Goal: Task Accomplishment & Management: Manage account settings

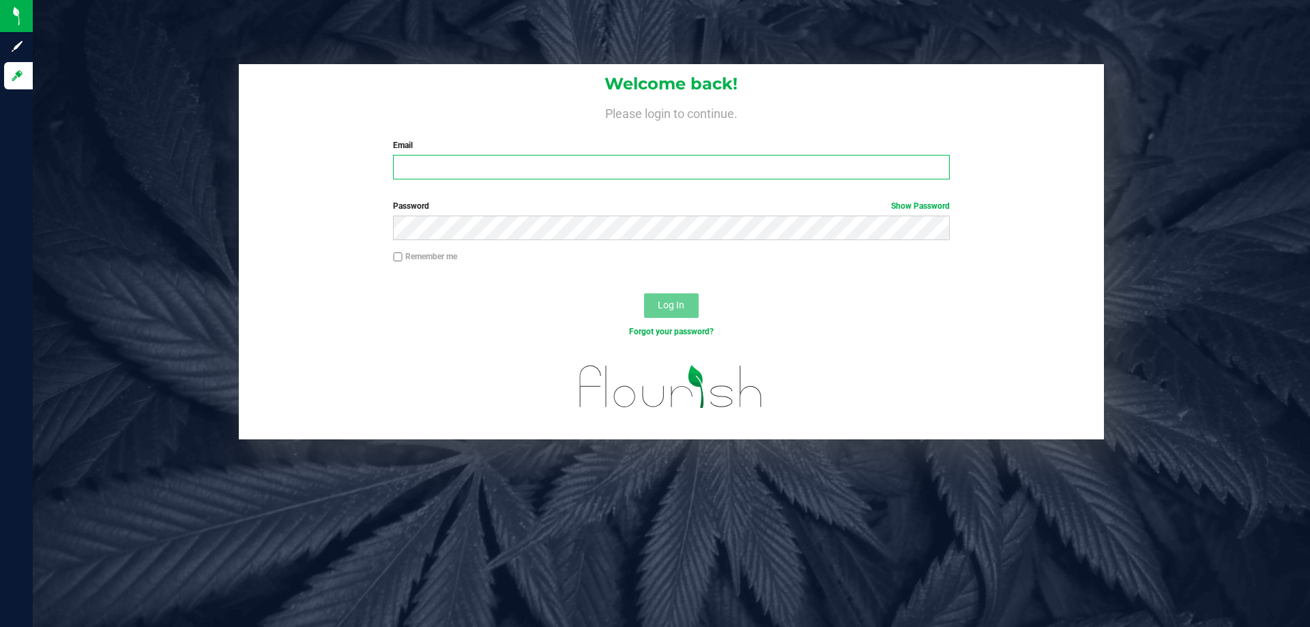
click at [504, 165] on input "Email" at bounding box center [671, 167] width 556 height 25
type input "vflores@liveparalle.com"
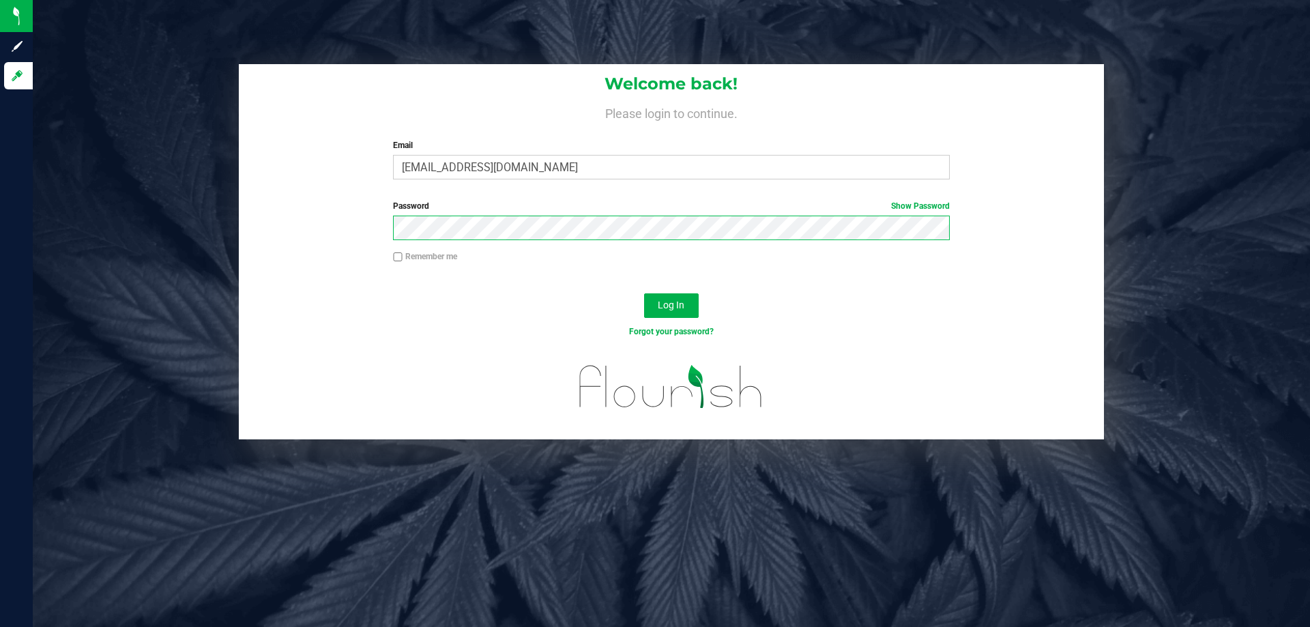
click at [644, 293] on button "Log In" at bounding box center [671, 305] width 55 height 25
drag, startPoint x: 542, startPoint y: 170, endPoint x: 362, endPoint y: 139, distance: 182.0
click at [362, 139] on div "Welcome back! Please login to continue. Email vflores@liveparalle.com Required …" at bounding box center [671, 127] width 865 height 126
type input "vflores@liveparallel.com"
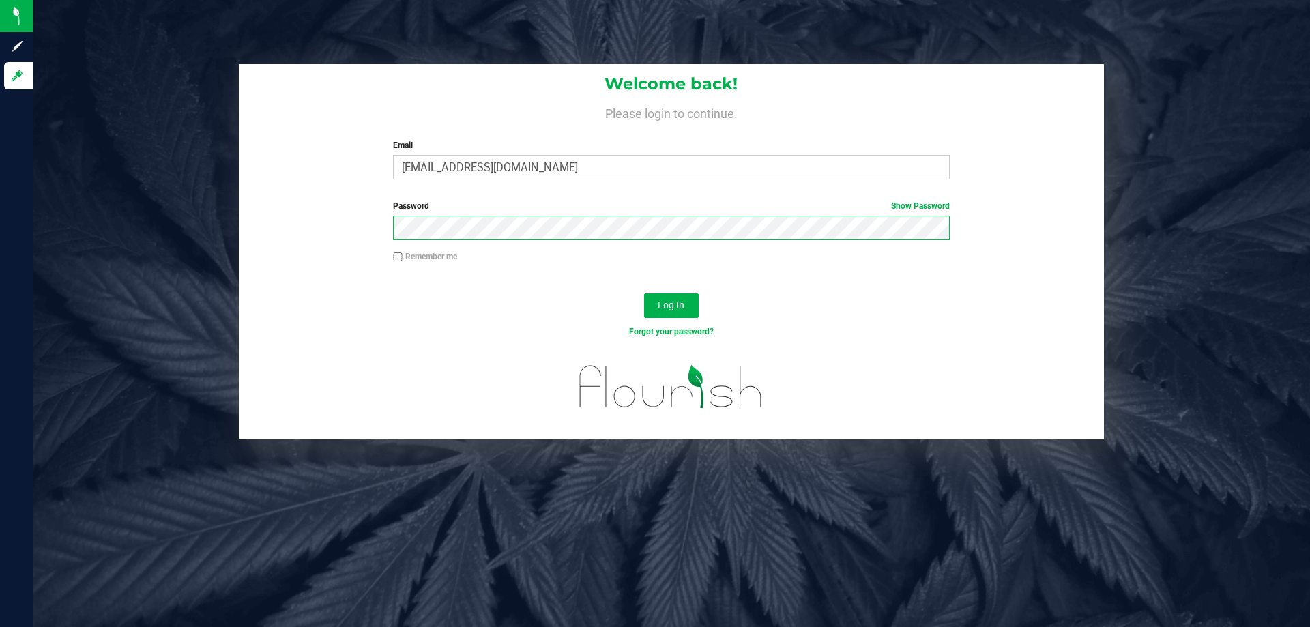
click at [644, 293] on button "Log In" at bounding box center [671, 305] width 55 height 25
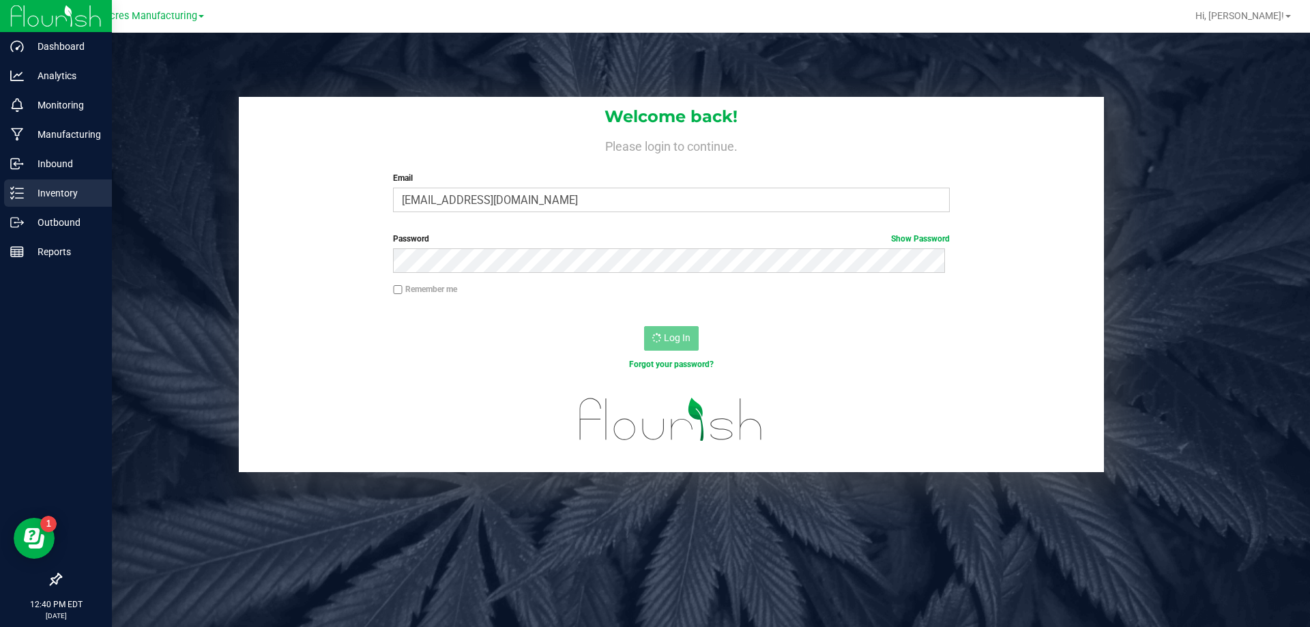
click at [25, 192] on p "Inventory" at bounding box center [65, 193] width 82 height 16
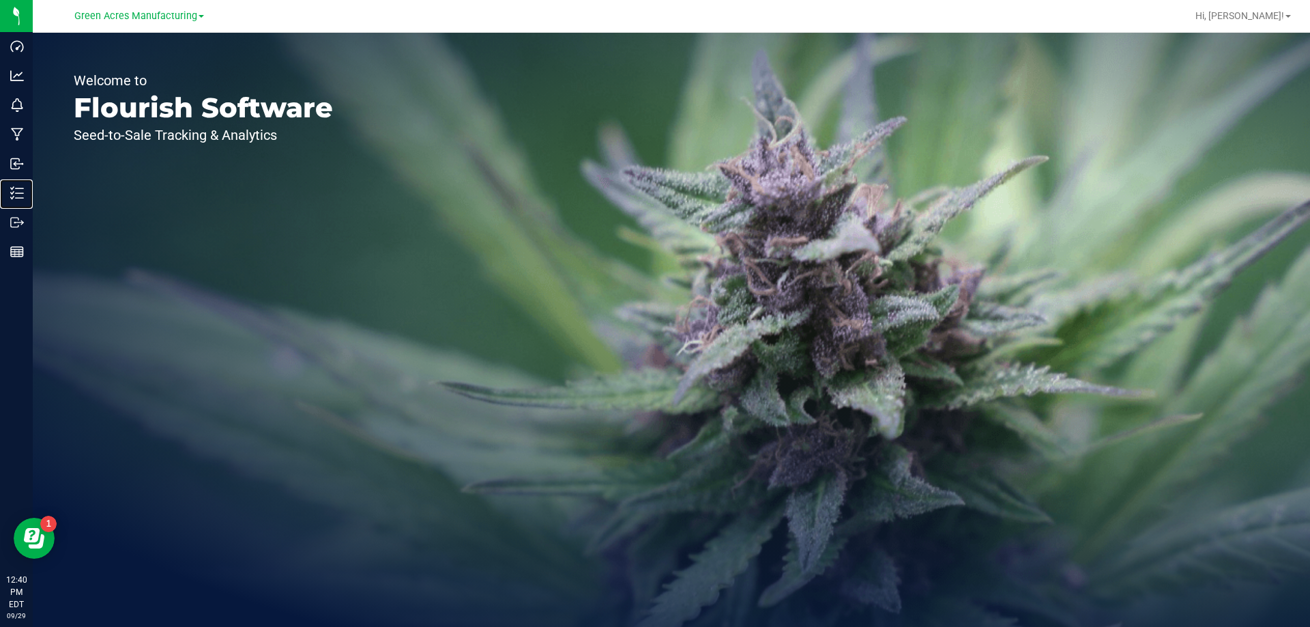
drag, startPoint x: 51, startPoint y: 192, endPoint x: 155, endPoint y: 152, distance: 111.0
click at [0, 0] on p "Inventory" at bounding box center [0, 0] width 0 height 0
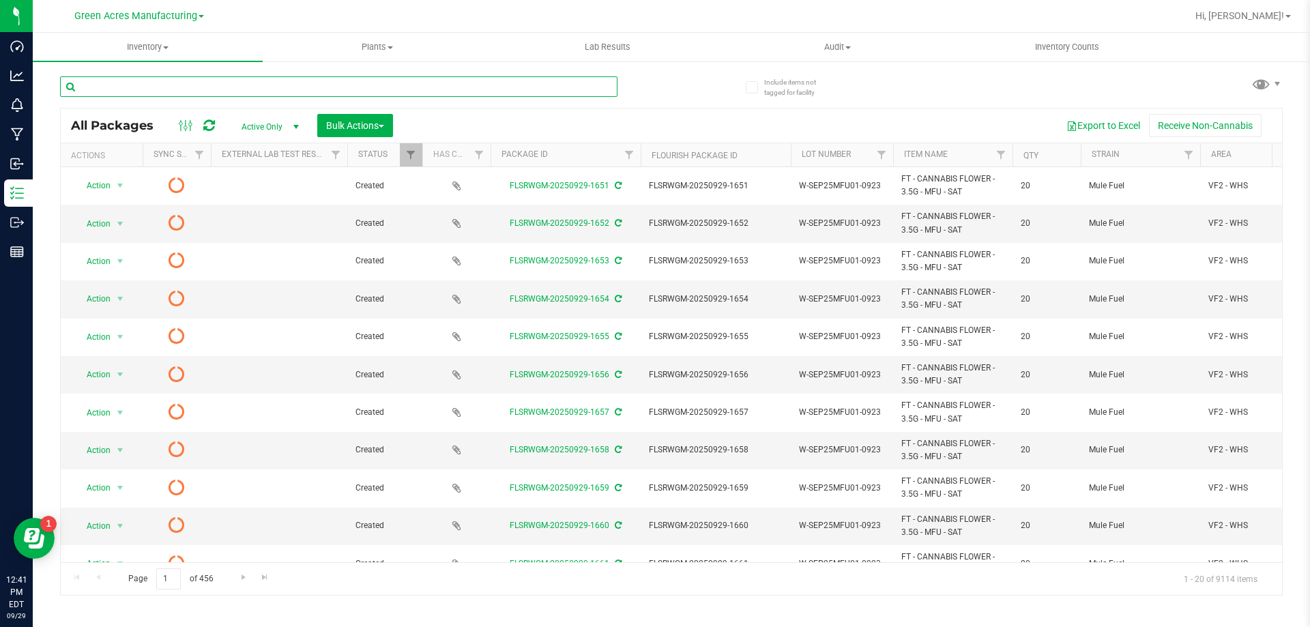
click at [407, 86] on input "text" at bounding box center [338, 86] width 557 height 20
type input "SN250925PMM1-0929"
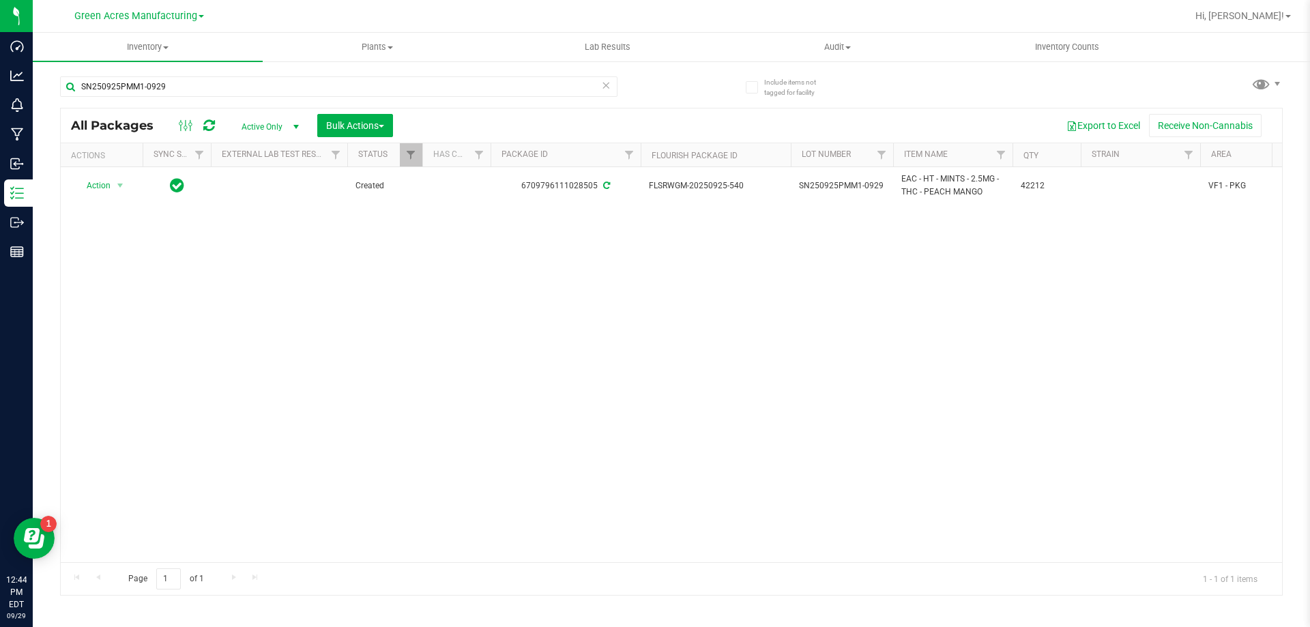
drag, startPoint x: 1309, startPoint y: 641, endPoint x: 1309, endPoint y: 654, distance: 12.3
click at [1309, 626] on html "Dashboard Analytics Monitoring Manufacturing Inbound Inventory Outbound Reports…" at bounding box center [655, 313] width 1310 height 627
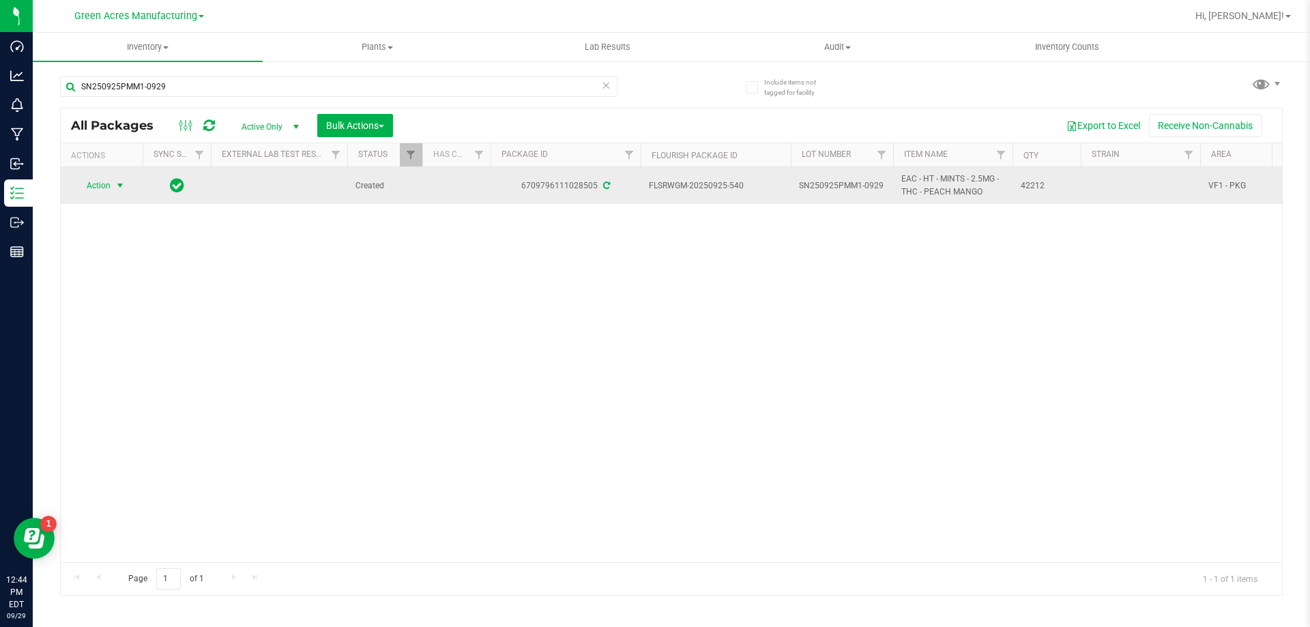
click at [97, 187] on span "Action" at bounding box center [92, 185] width 37 height 19
click at [96, 184] on span "Action" at bounding box center [92, 185] width 37 height 19
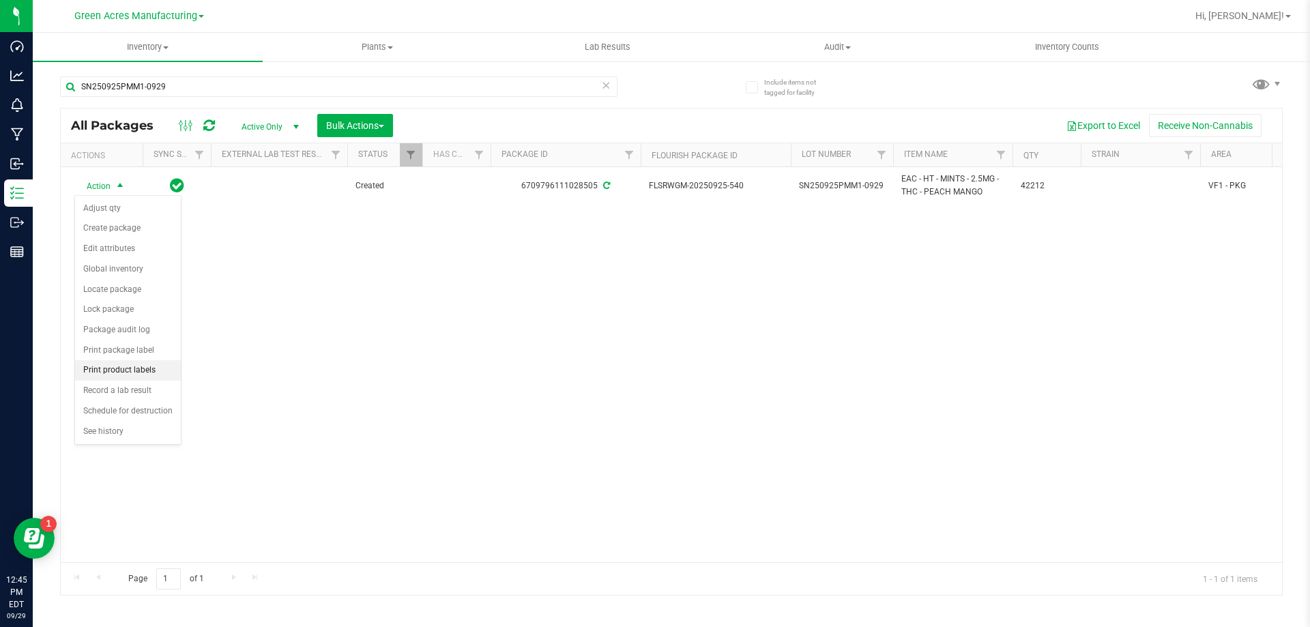
click at [156, 378] on li "Print product labels" at bounding box center [128, 370] width 106 height 20
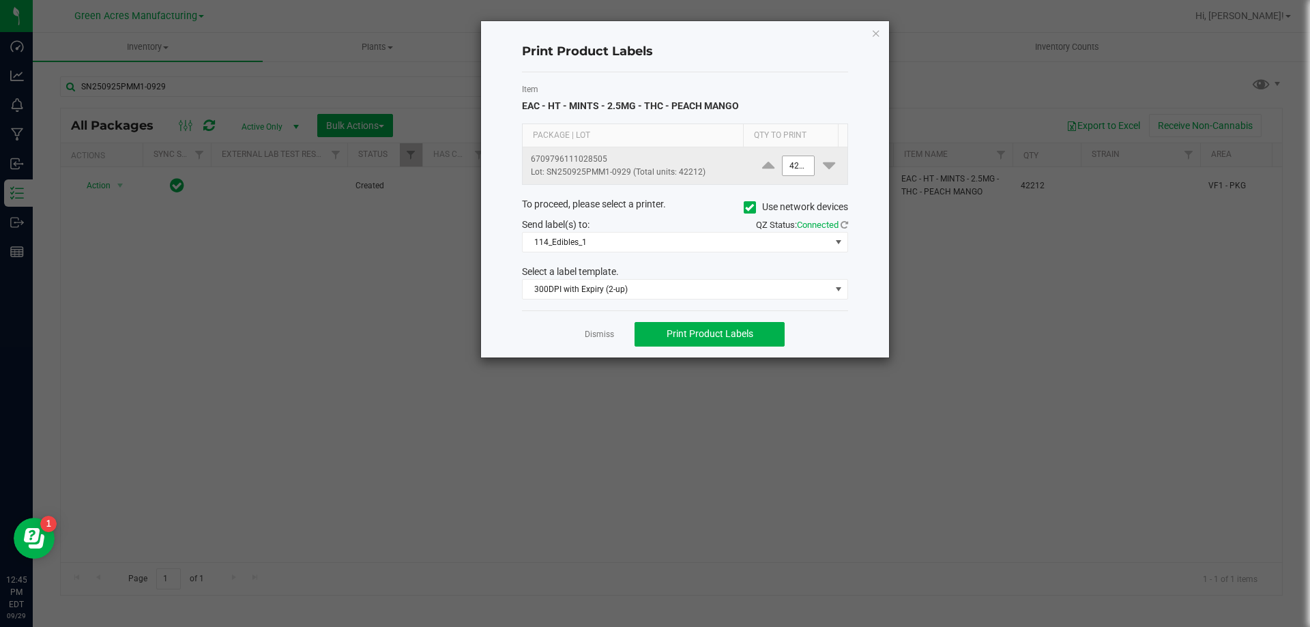
click at [790, 169] on input "42212" at bounding box center [798, 165] width 31 height 19
type input "6"
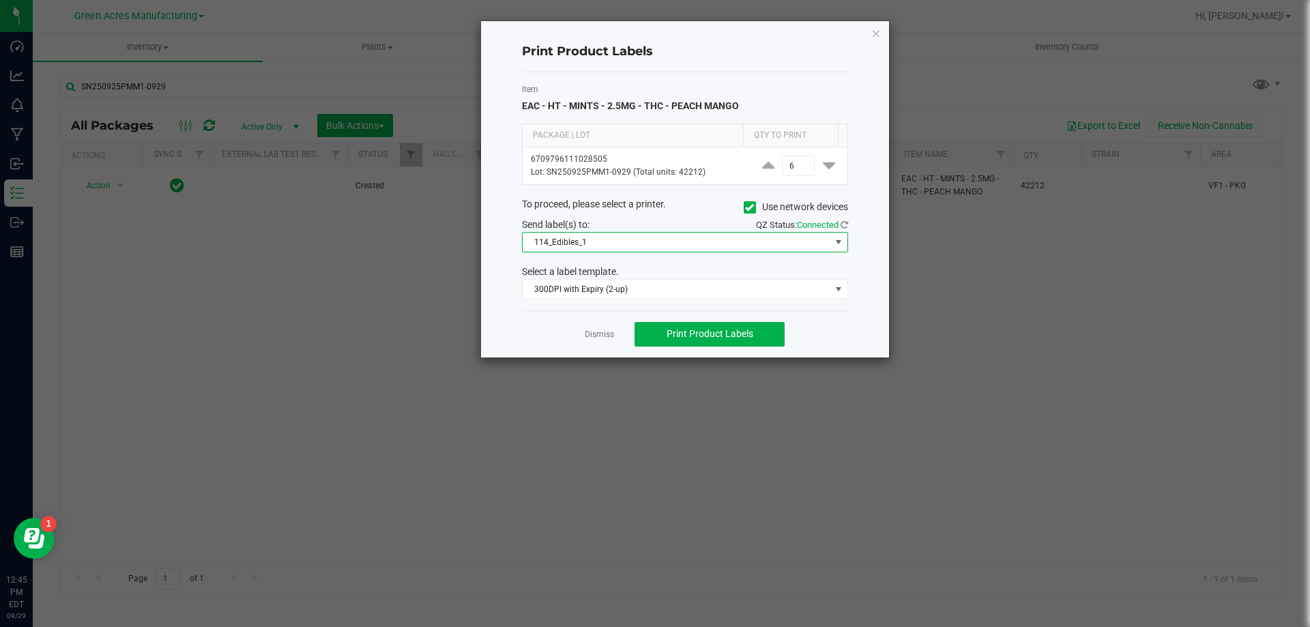
click at [678, 244] on span "114_Edibles_1" at bounding box center [677, 242] width 308 height 19
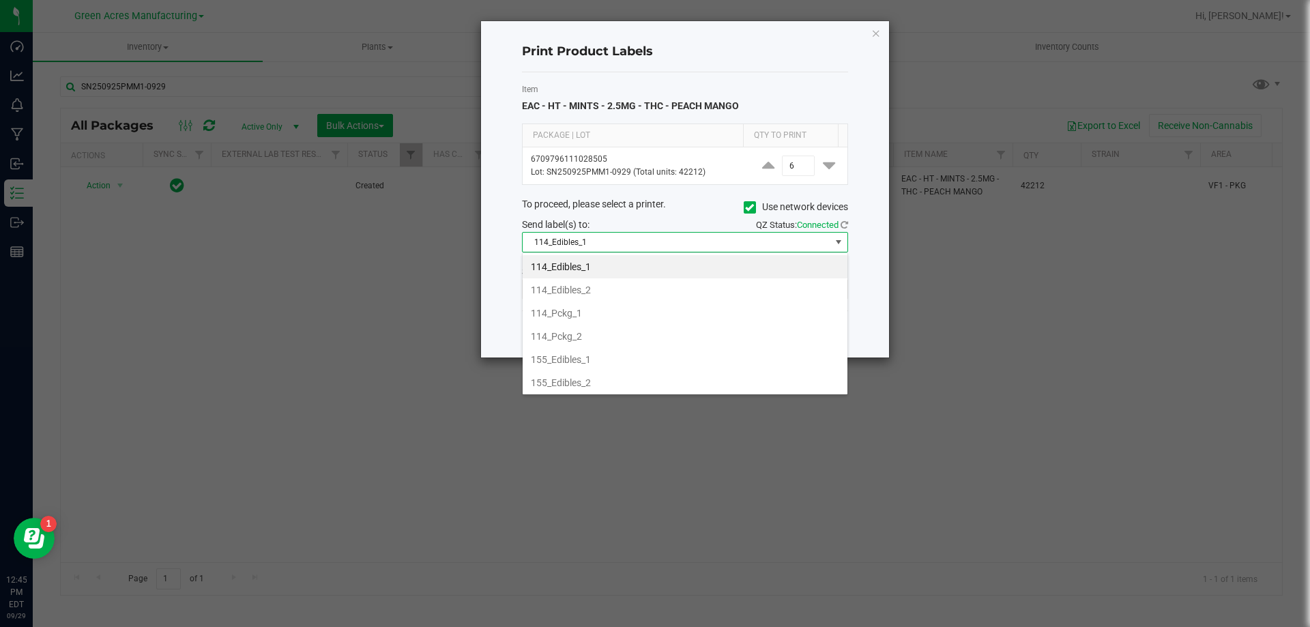
scroll to position [20, 326]
click at [624, 381] on li "155_Edibles_2" at bounding box center [685, 382] width 325 height 23
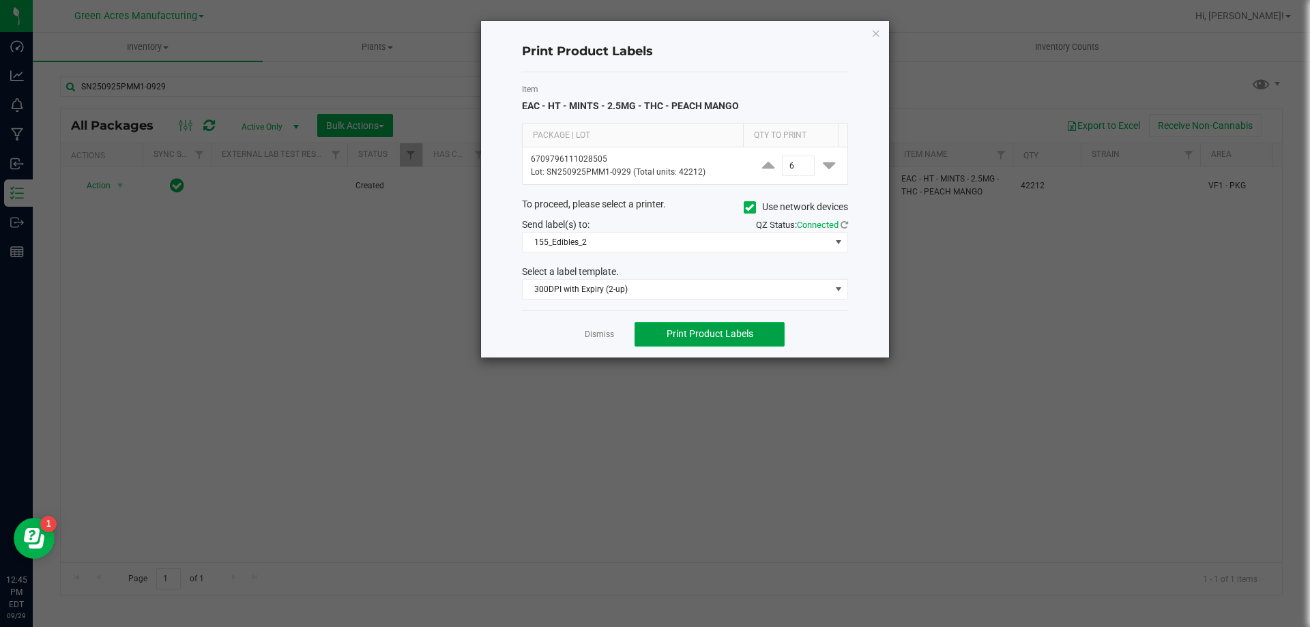
click at [690, 327] on button "Print Product Labels" at bounding box center [710, 334] width 150 height 25
click at [600, 336] on link "Dismiss" at bounding box center [599, 335] width 29 height 12
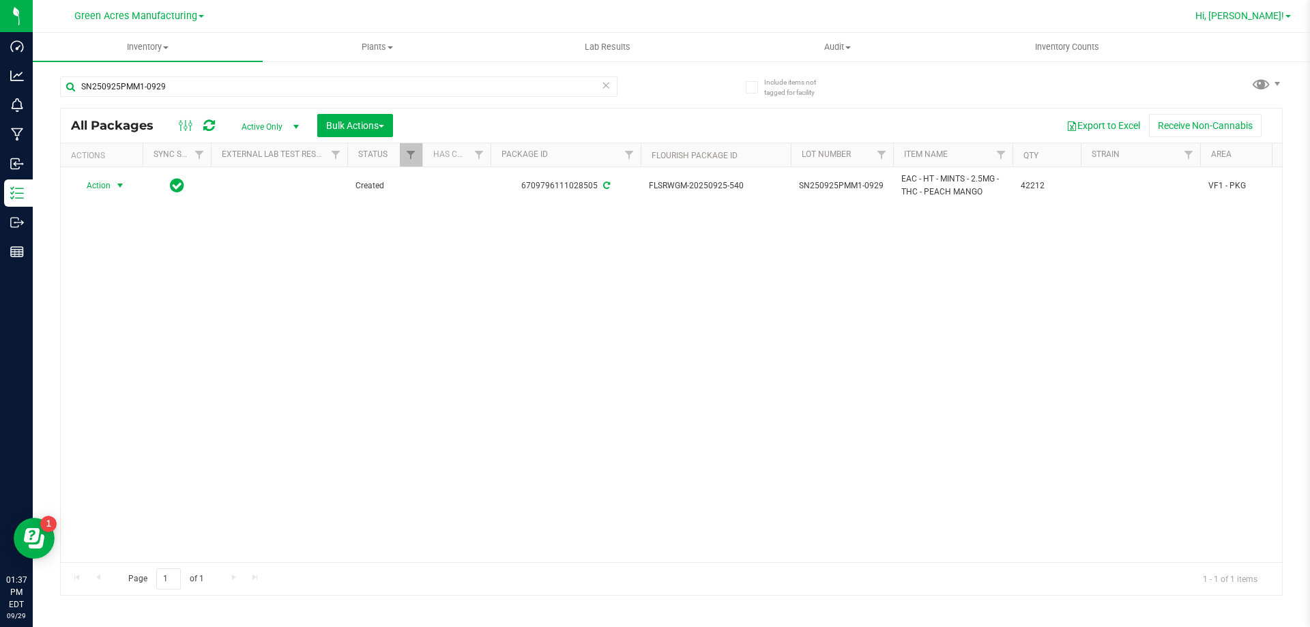
click at [1277, 18] on span "Hi, [PERSON_NAME]!" at bounding box center [1239, 15] width 89 height 11
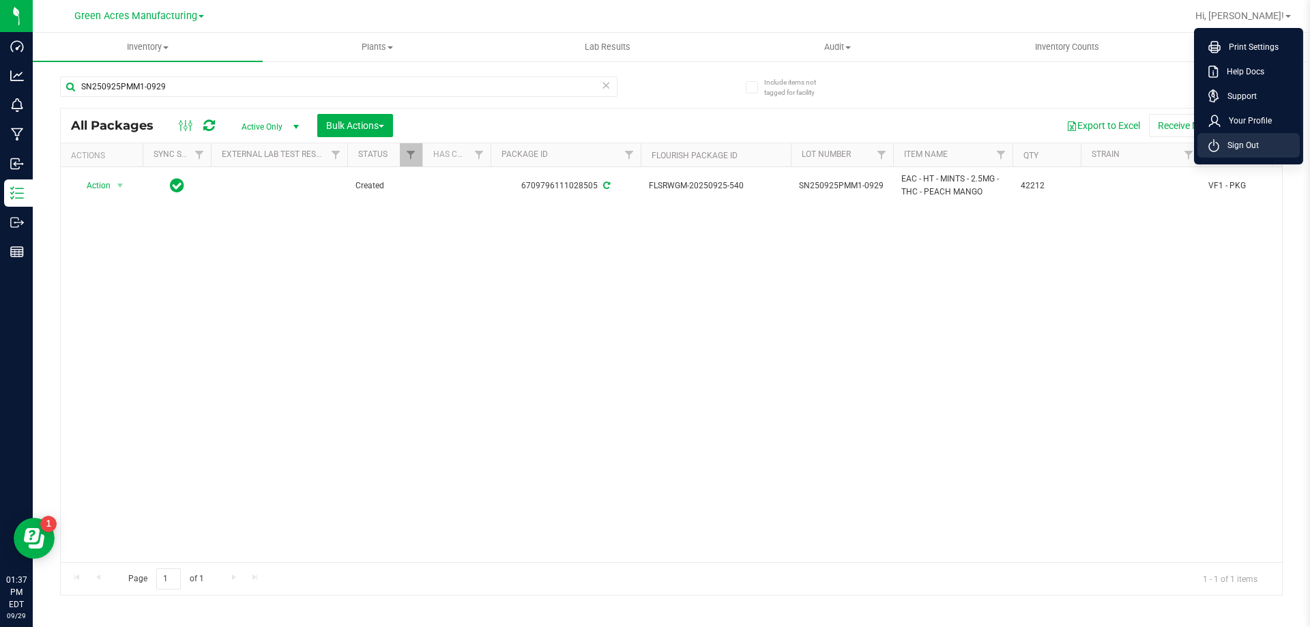
click at [1244, 149] on span "Sign Out" at bounding box center [1239, 146] width 40 height 14
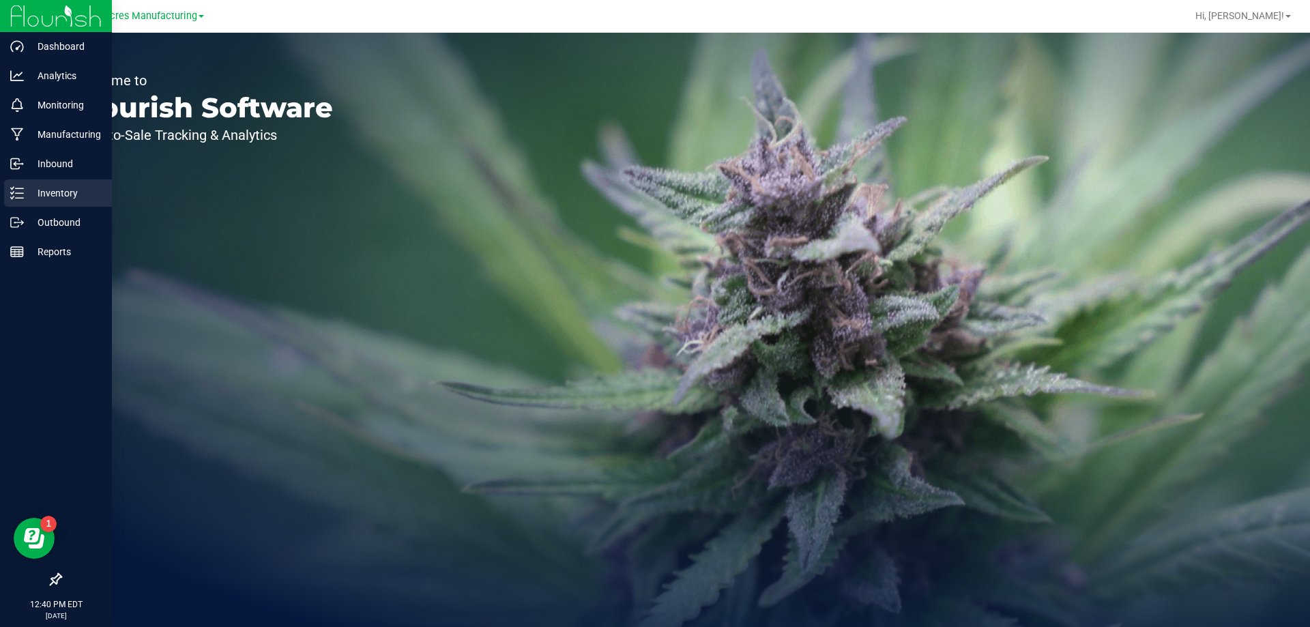
drag, startPoint x: 57, startPoint y: 190, endPoint x: 64, endPoint y: 189, distance: 7.0
click at [58, 190] on p "Inventory" at bounding box center [65, 193] width 82 height 16
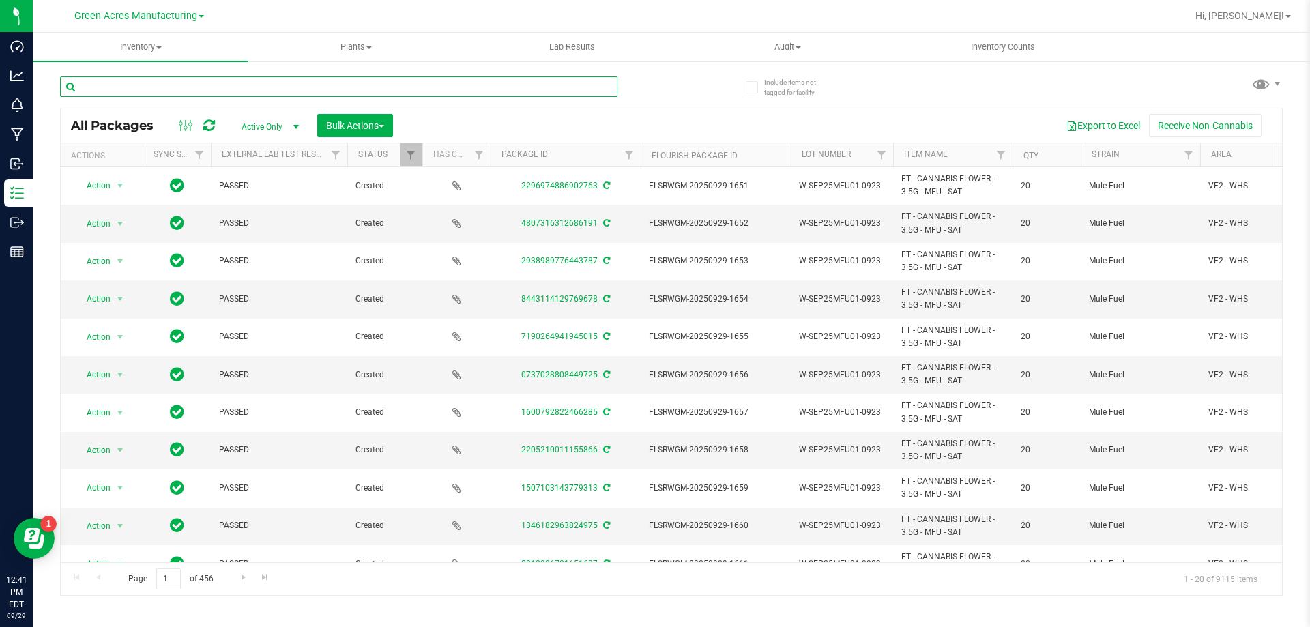
click at [473, 86] on input "text" at bounding box center [338, 86] width 557 height 20
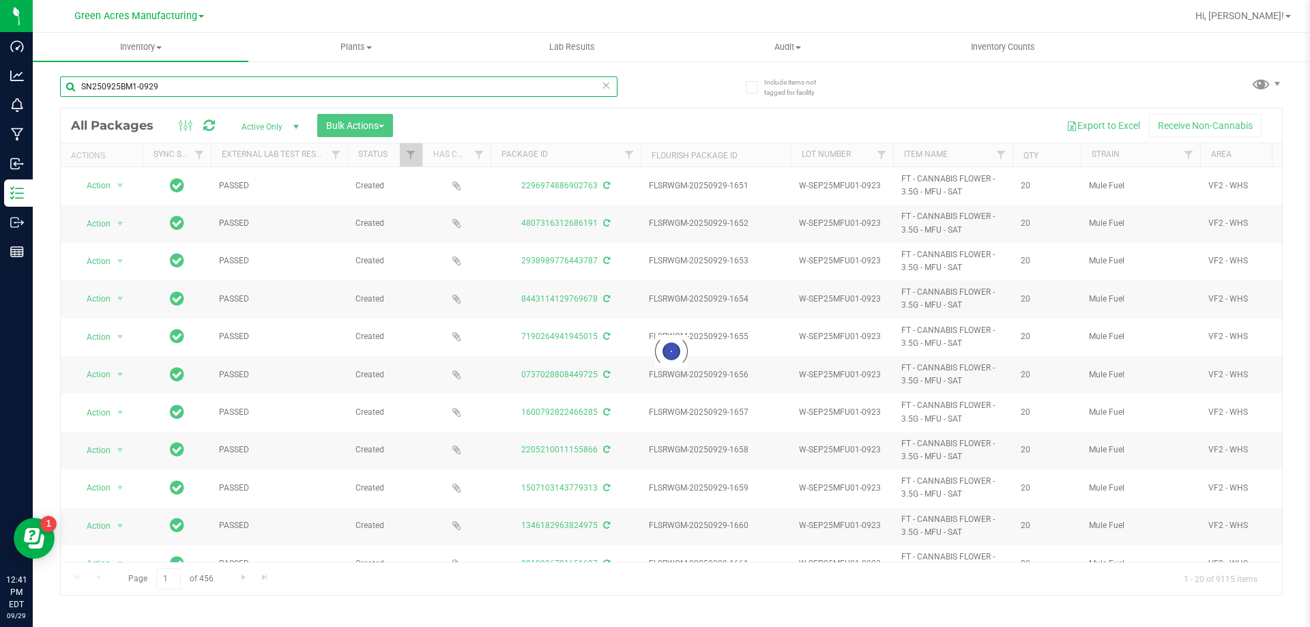
type input "SN250925BM1-0929"
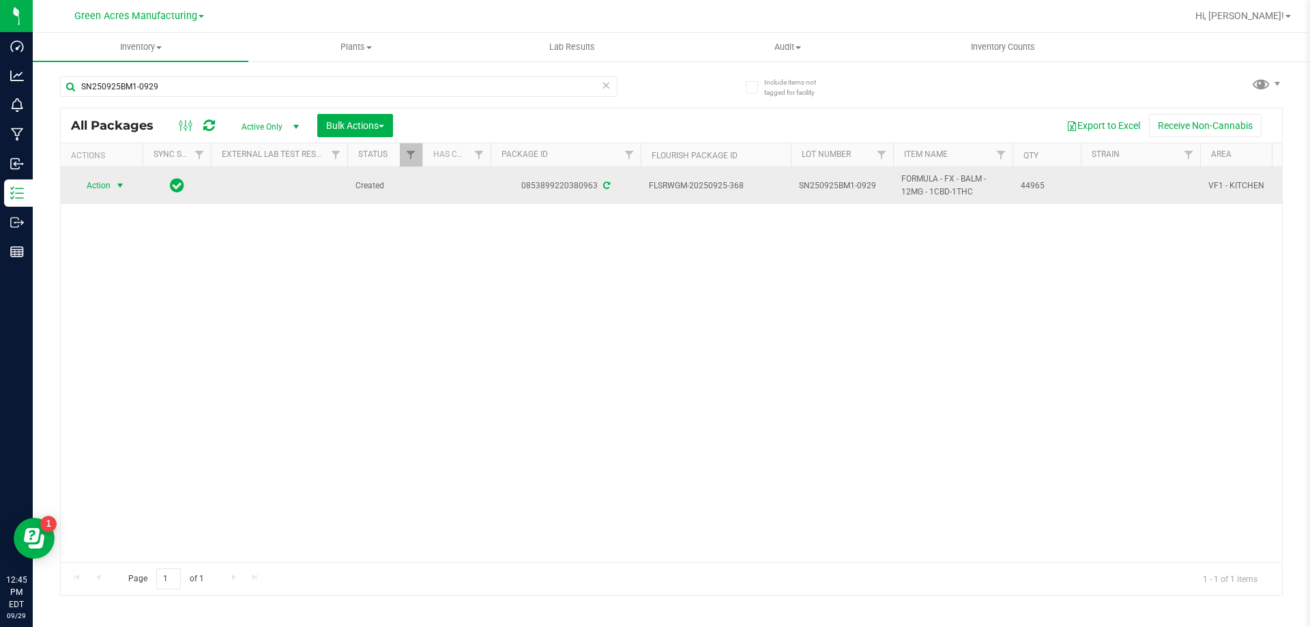
click at [95, 180] on span "Action" at bounding box center [92, 185] width 37 height 19
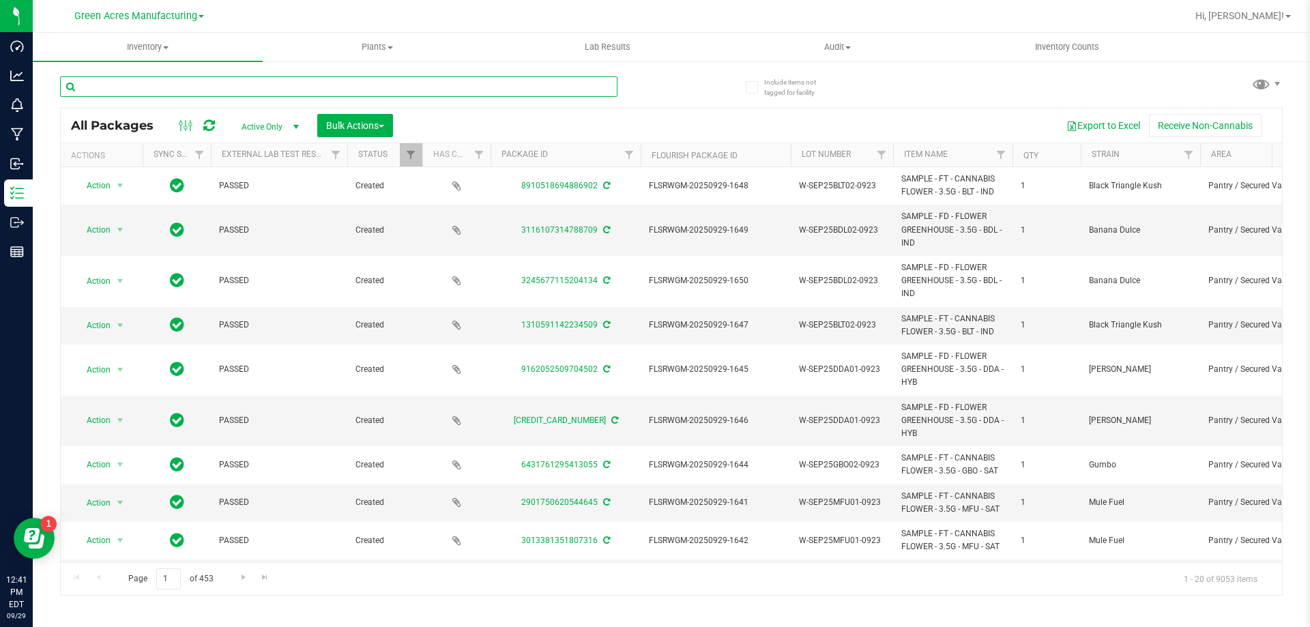
click at [149, 80] on input "text" at bounding box center [338, 86] width 557 height 20
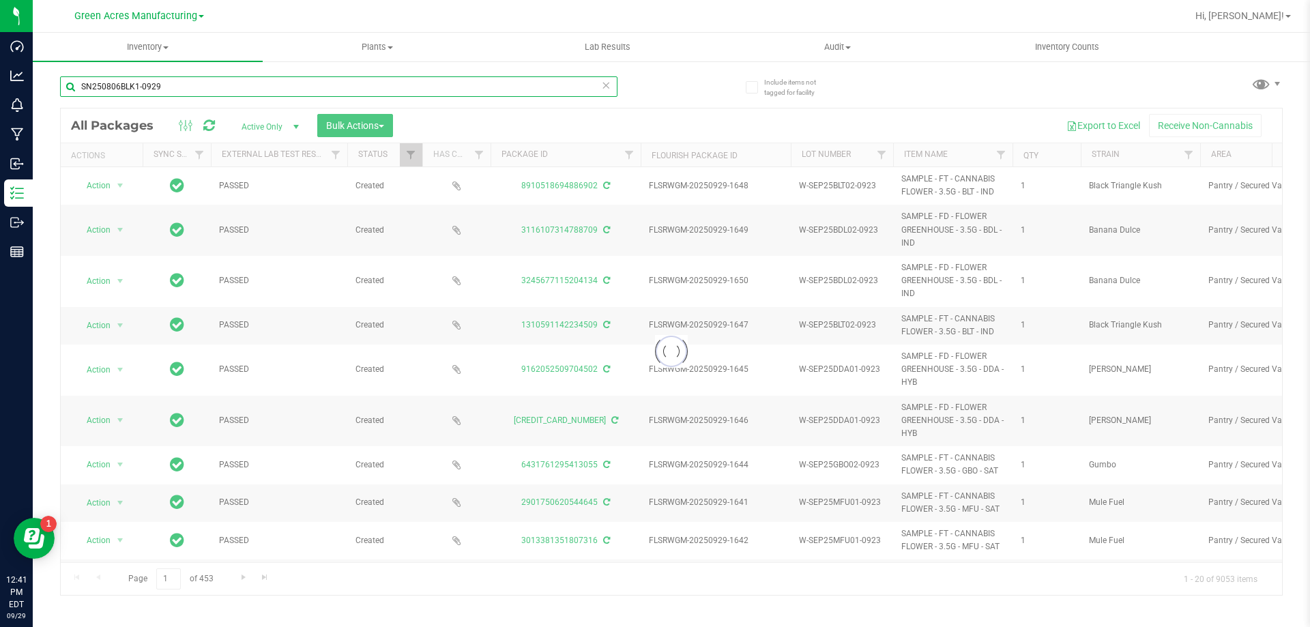
type input "SN250806BLK1-0929"
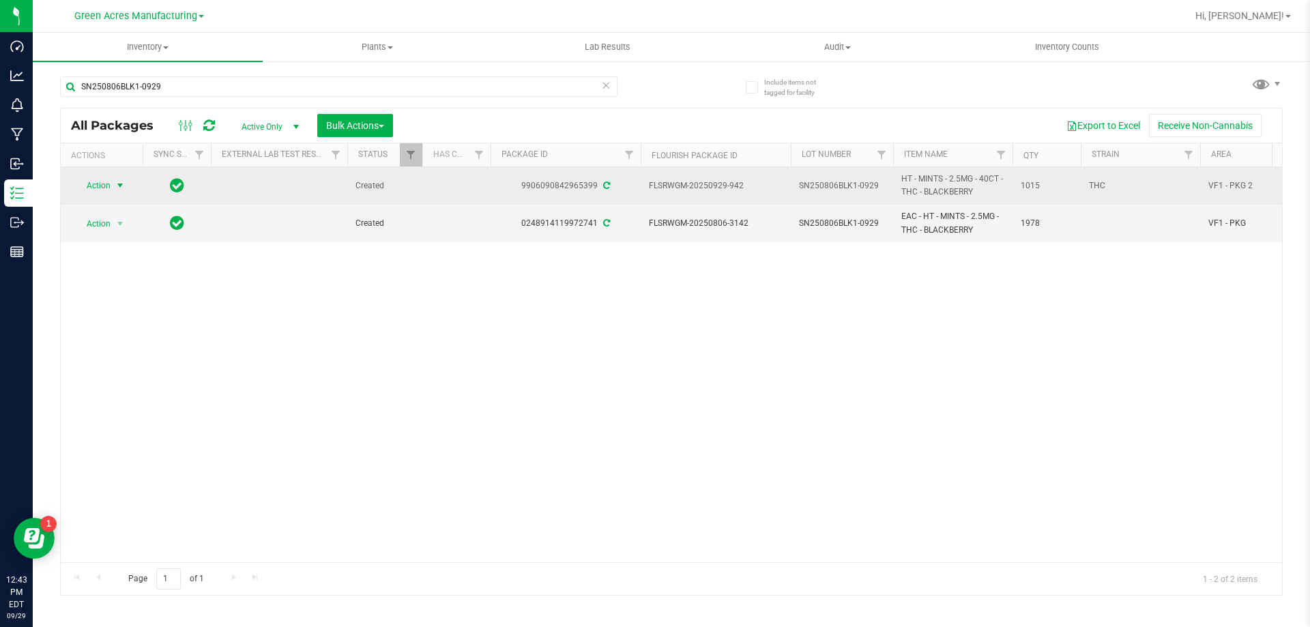
click at [102, 187] on span "Action" at bounding box center [92, 185] width 37 height 19
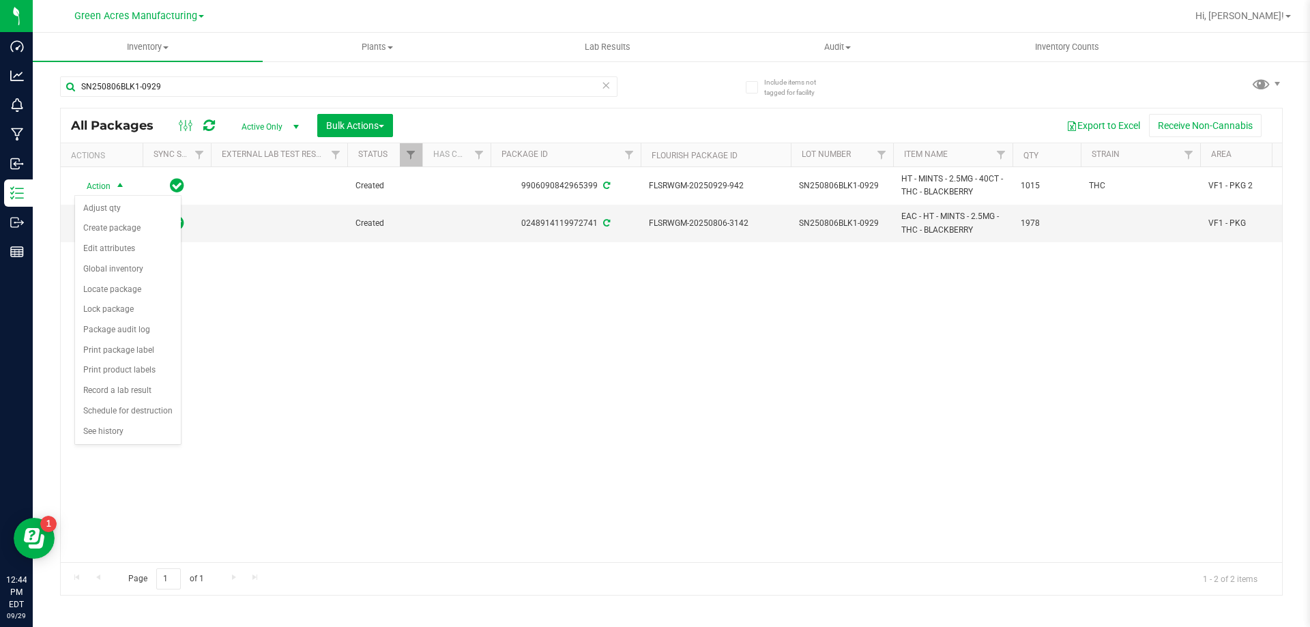
click at [440, 400] on div "Action Action Adjust qty Create package Edit attributes Global inventory Locate…" at bounding box center [671, 364] width 1221 height 395
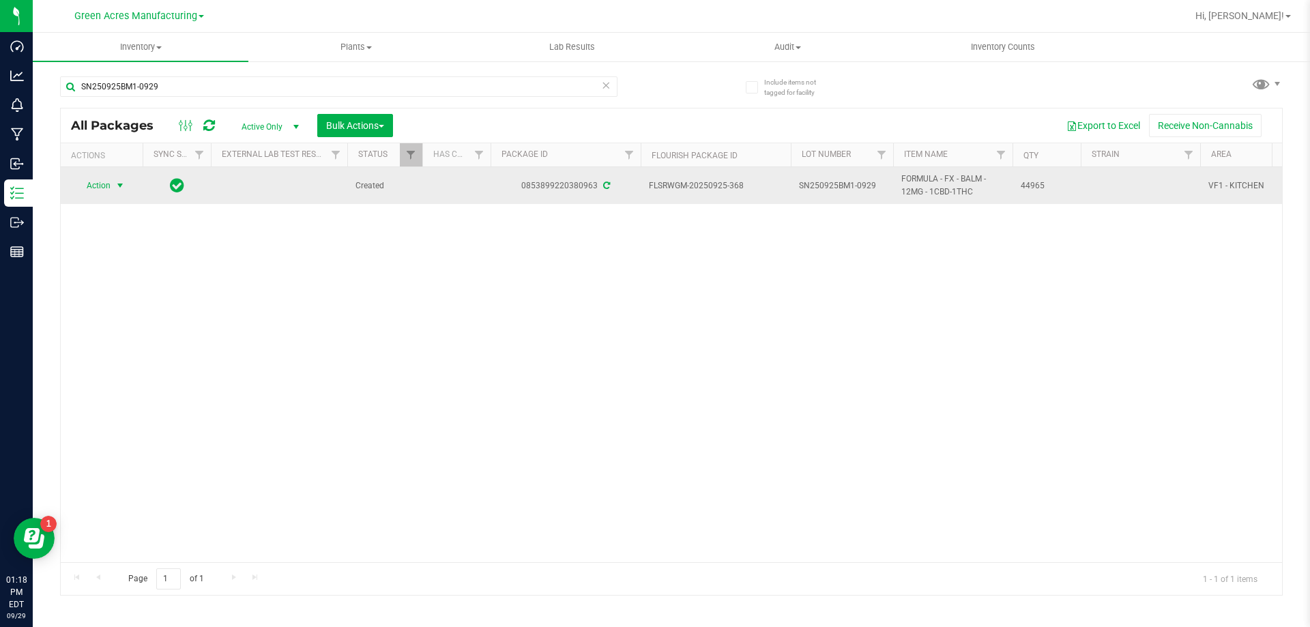
click at [91, 182] on span "Action" at bounding box center [92, 185] width 37 height 19
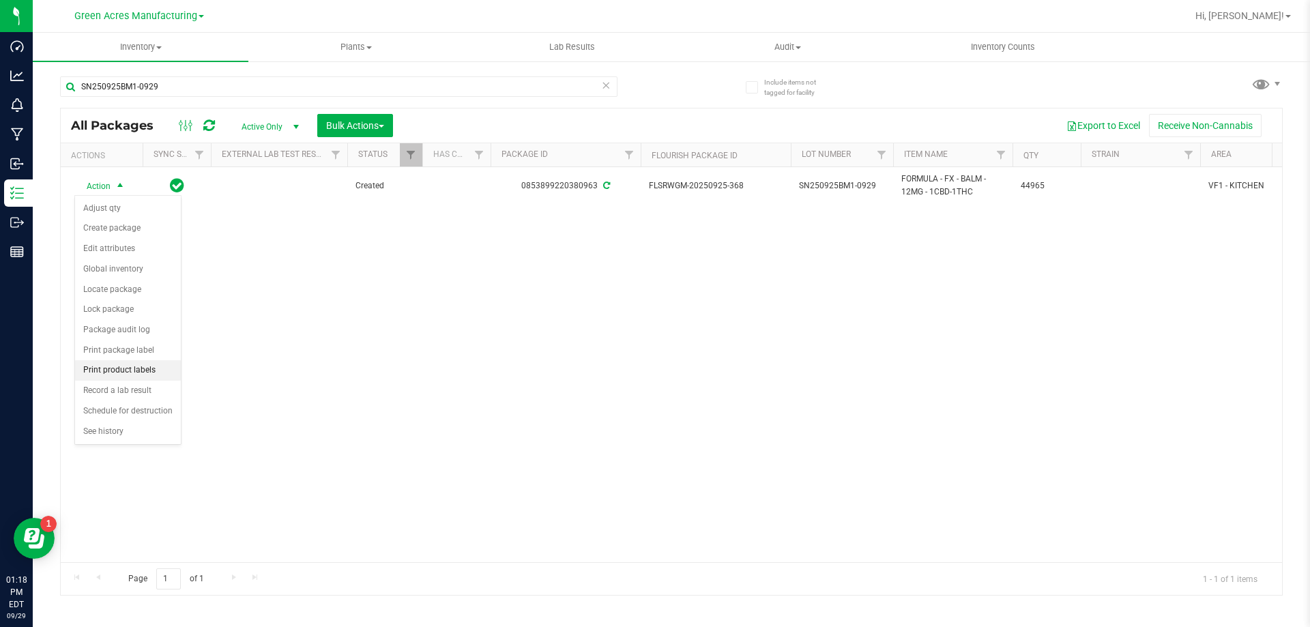
click at [161, 373] on li "Print product labels" at bounding box center [128, 370] width 106 height 20
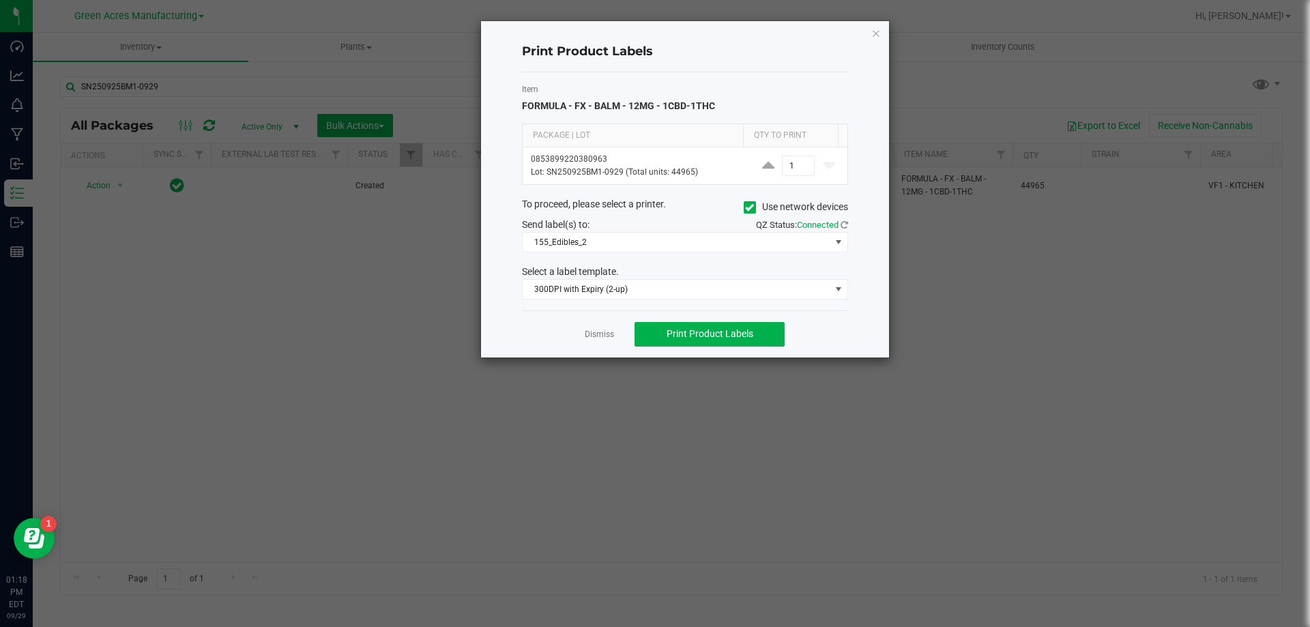
drag, startPoint x: 592, startPoint y: 334, endPoint x: 471, endPoint y: 299, distance: 126.5
click at [592, 334] on link "Dismiss" at bounding box center [599, 335] width 29 height 12
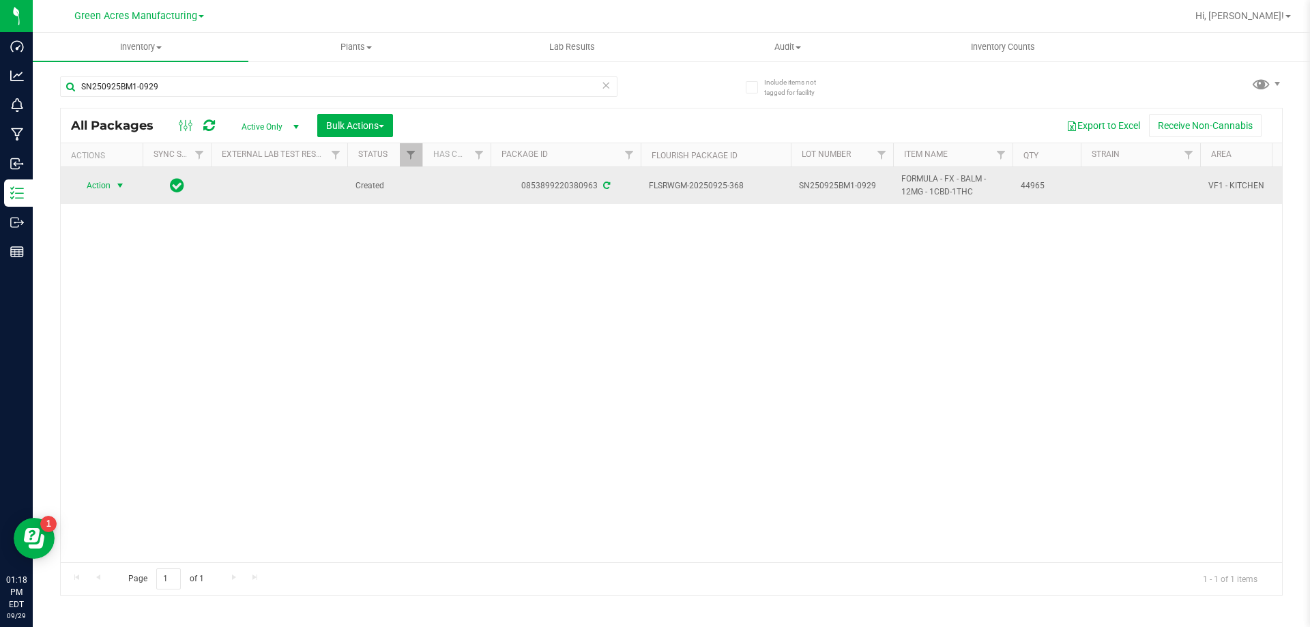
click at [90, 184] on span "Action" at bounding box center [92, 185] width 37 height 19
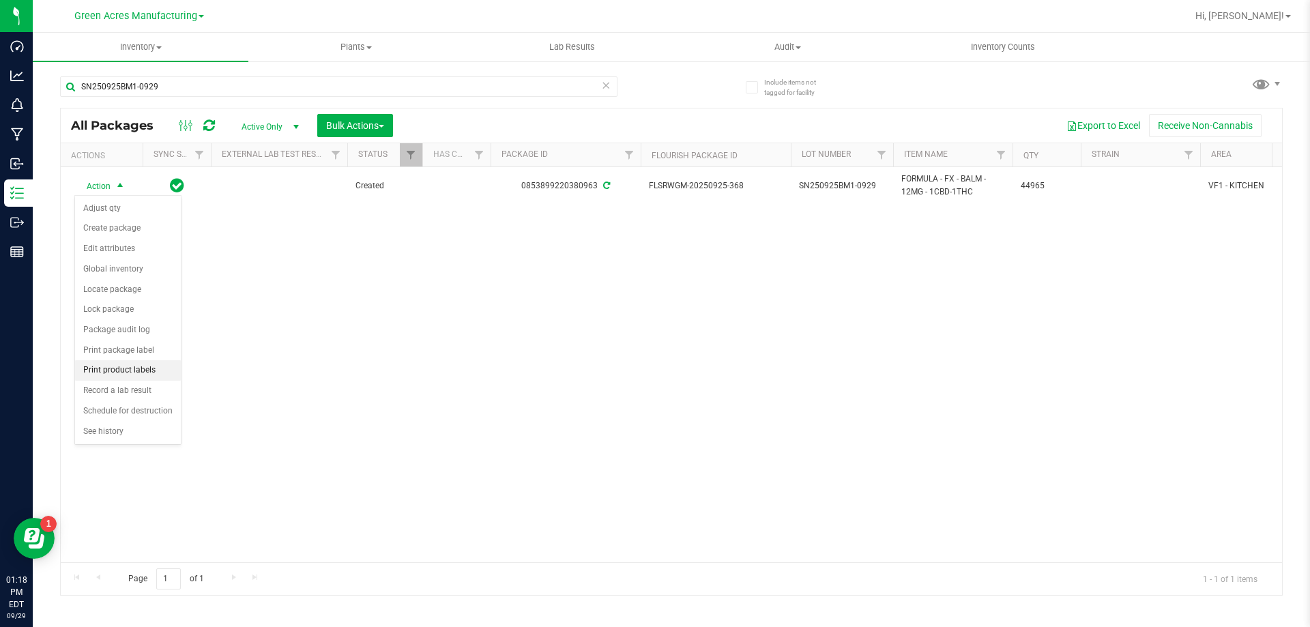
click at [141, 374] on li "Print product labels" at bounding box center [128, 370] width 106 height 20
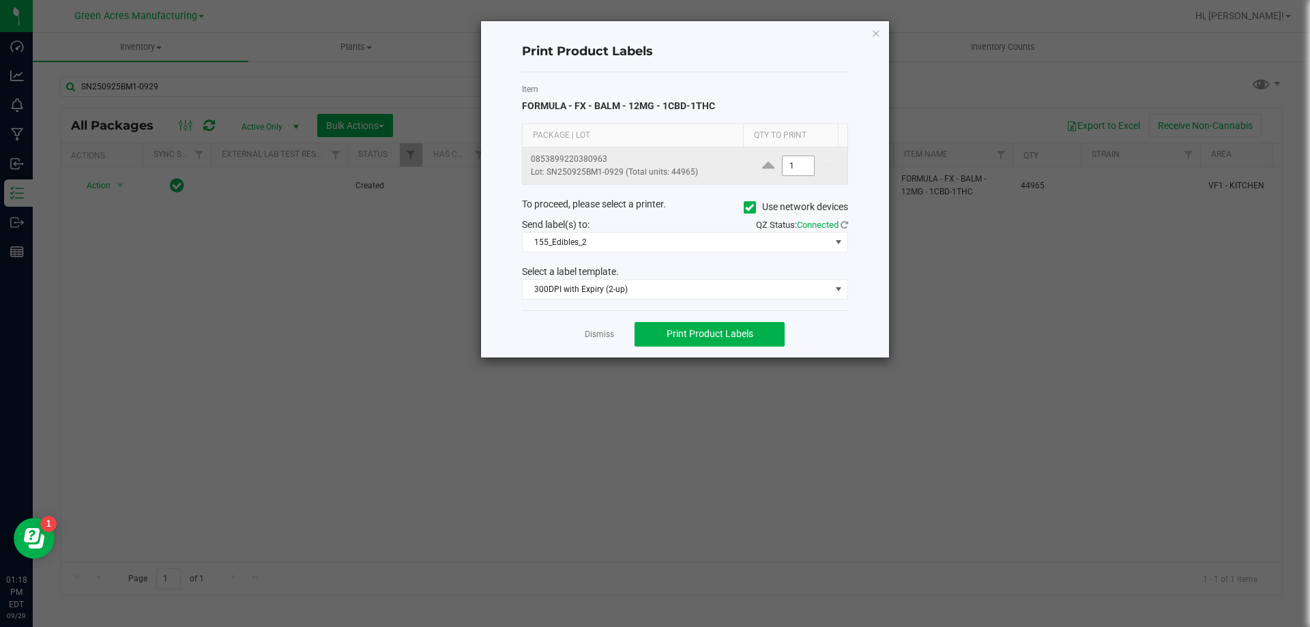
click at [785, 165] on input "1" at bounding box center [798, 165] width 31 height 19
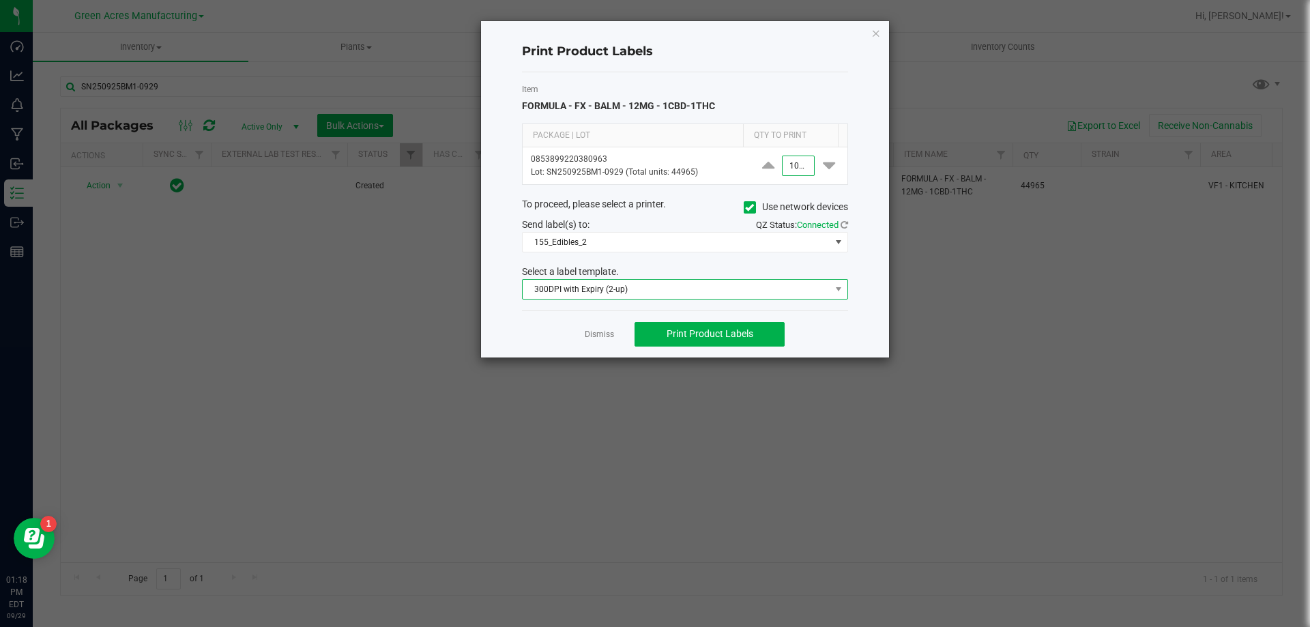
type input "1,000"
click at [671, 291] on span "300DPI with Expiry (2-up)" at bounding box center [677, 289] width 308 height 19
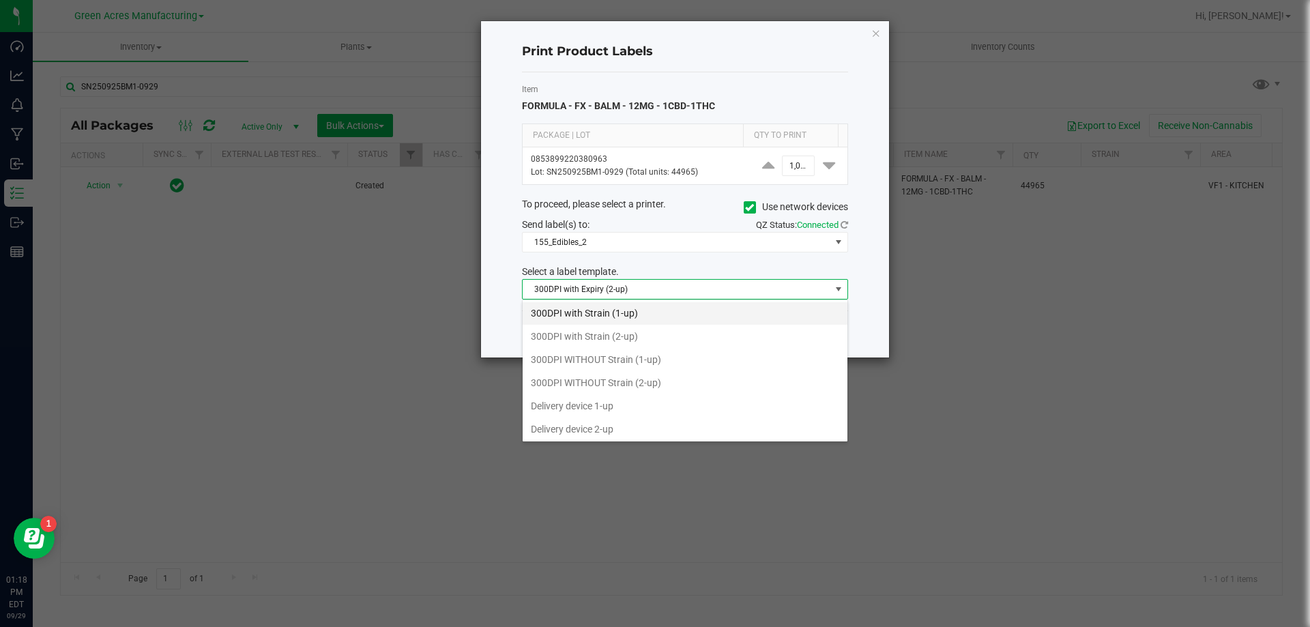
scroll to position [68, 0]
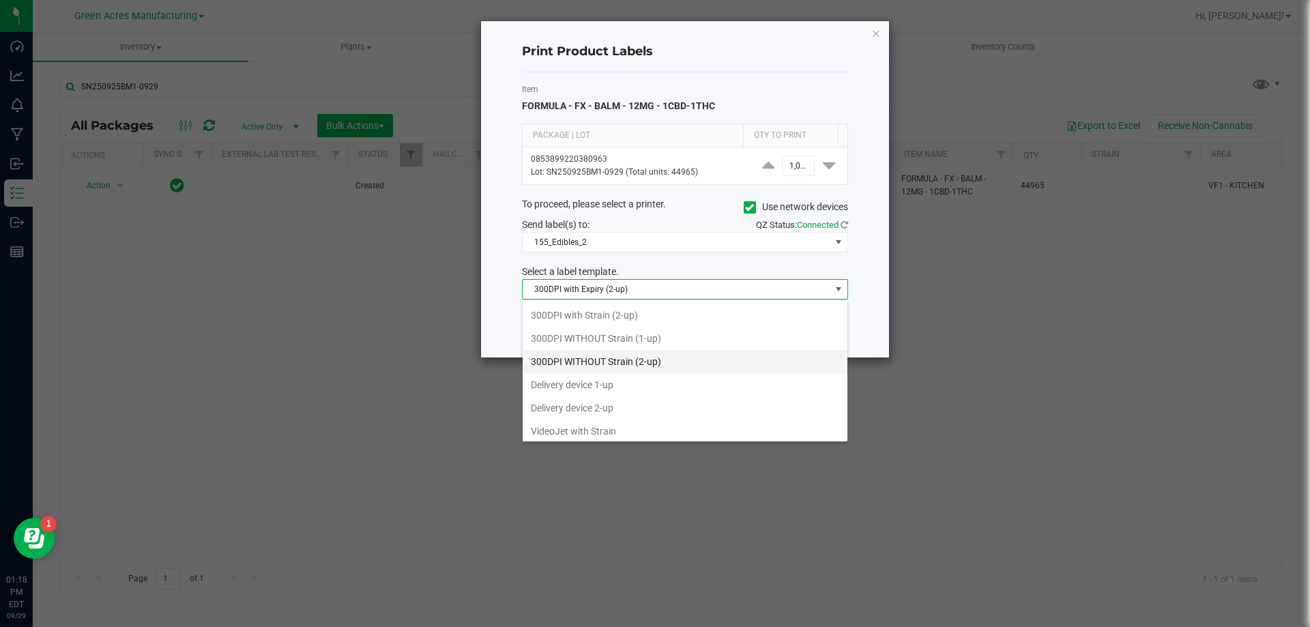
click at [746, 370] on li "300DPI WITHOUT Strain (2-up)" at bounding box center [685, 361] width 325 height 23
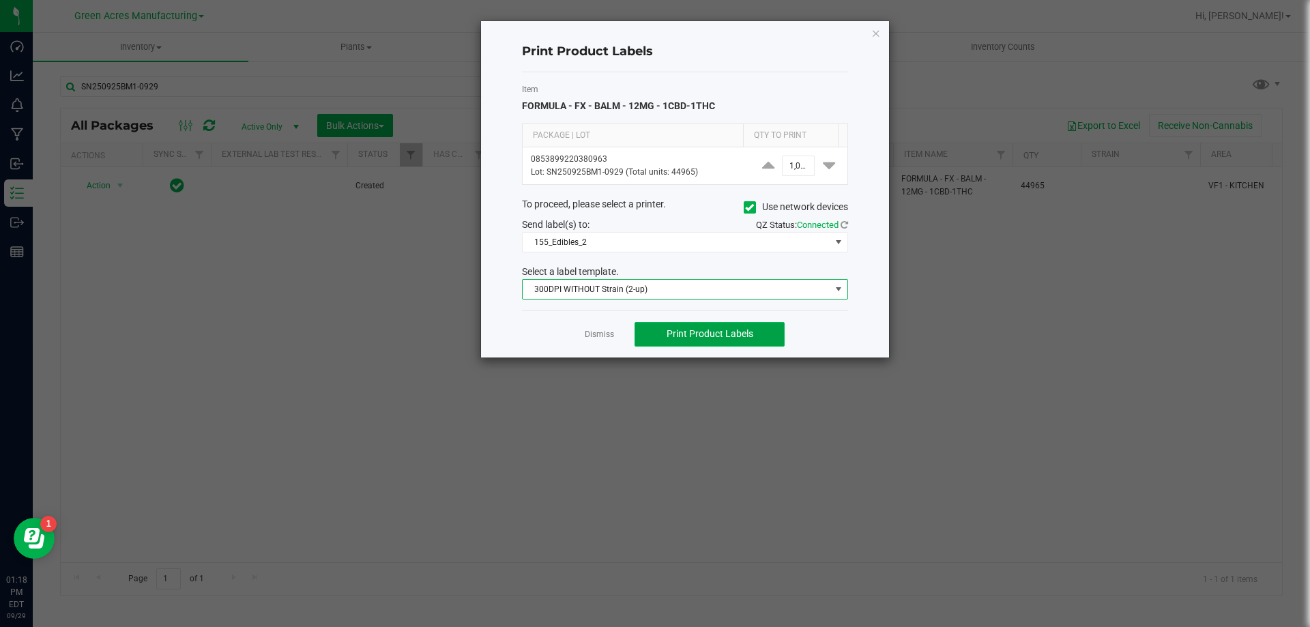
click at [743, 337] on span "Print Product Labels" at bounding box center [710, 333] width 87 height 11
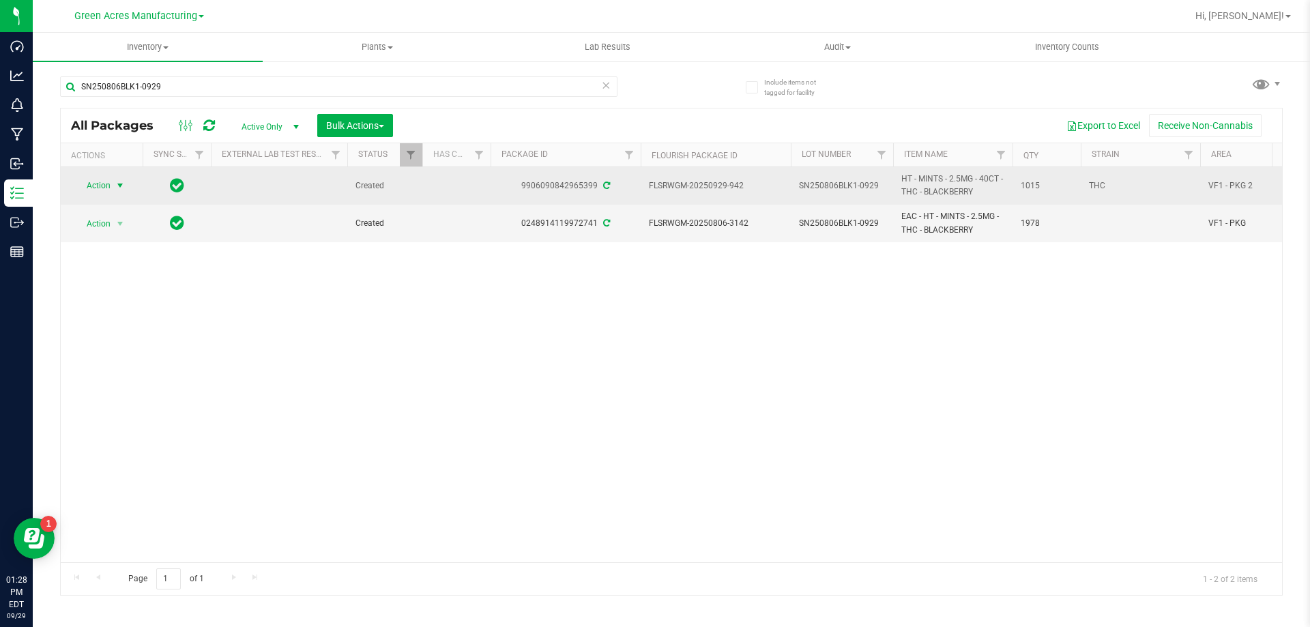
click at [115, 191] on span "select" at bounding box center [120, 185] width 11 height 11
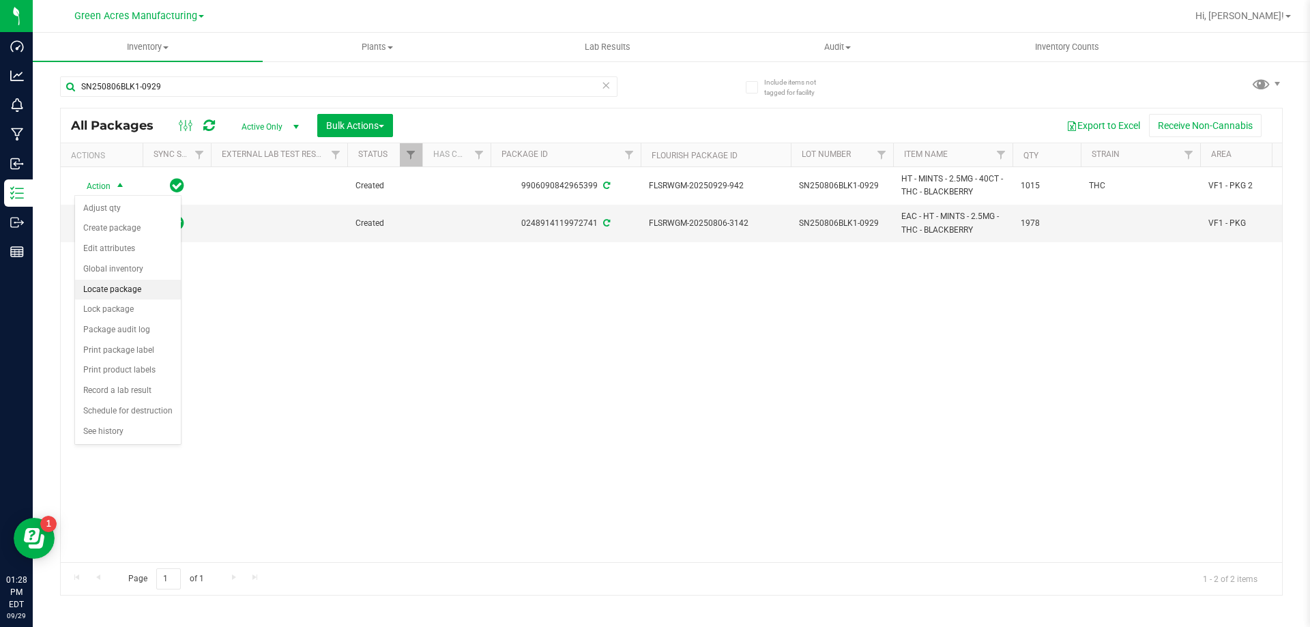
click at [128, 291] on li "Locate package" at bounding box center [128, 290] width 106 height 20
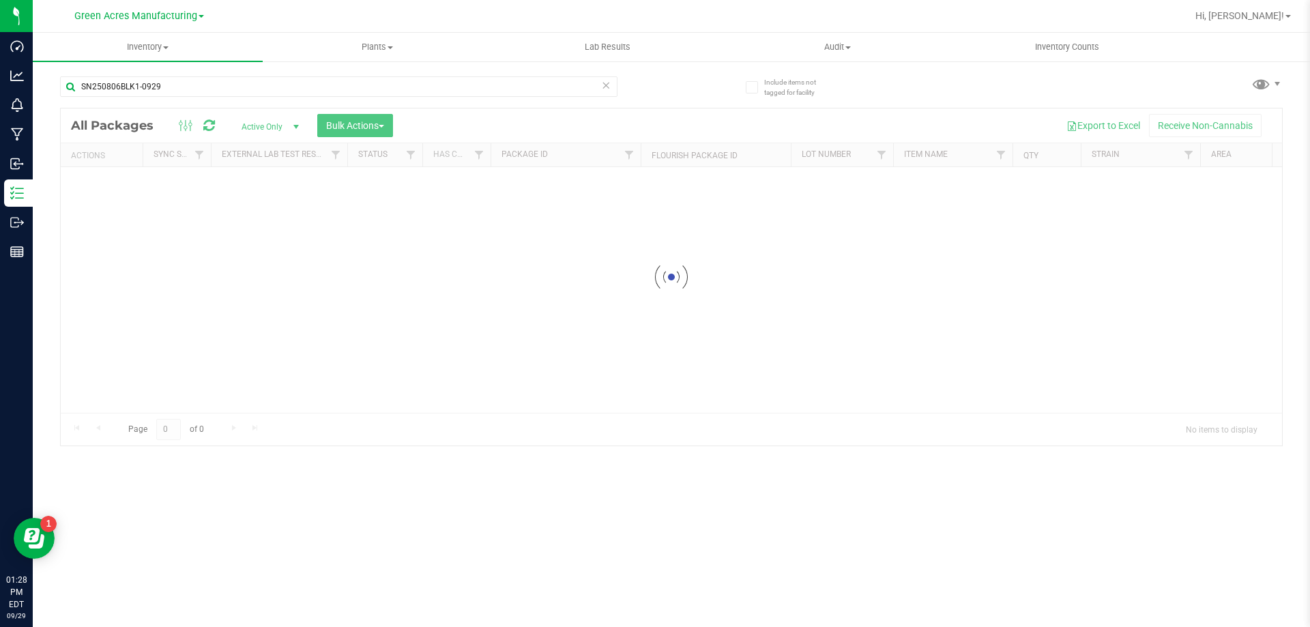
drag, startPoint x: 548, startPoint y: 166, endPoint x: 566, endPoint y: 166, distance: 17.7
click at [566, 166] on div at bounding box center [671, 276] width 1221 height 337
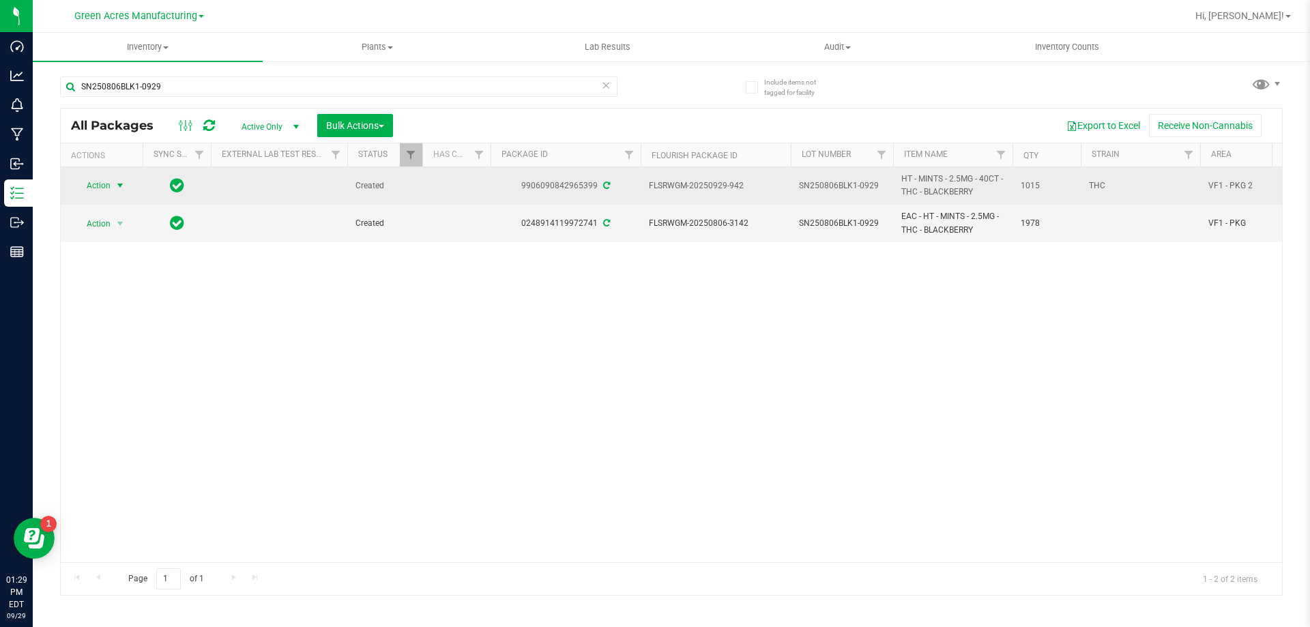
click at [125, 187] on span "select" at bounding box center [120, 185] width 11 height 11
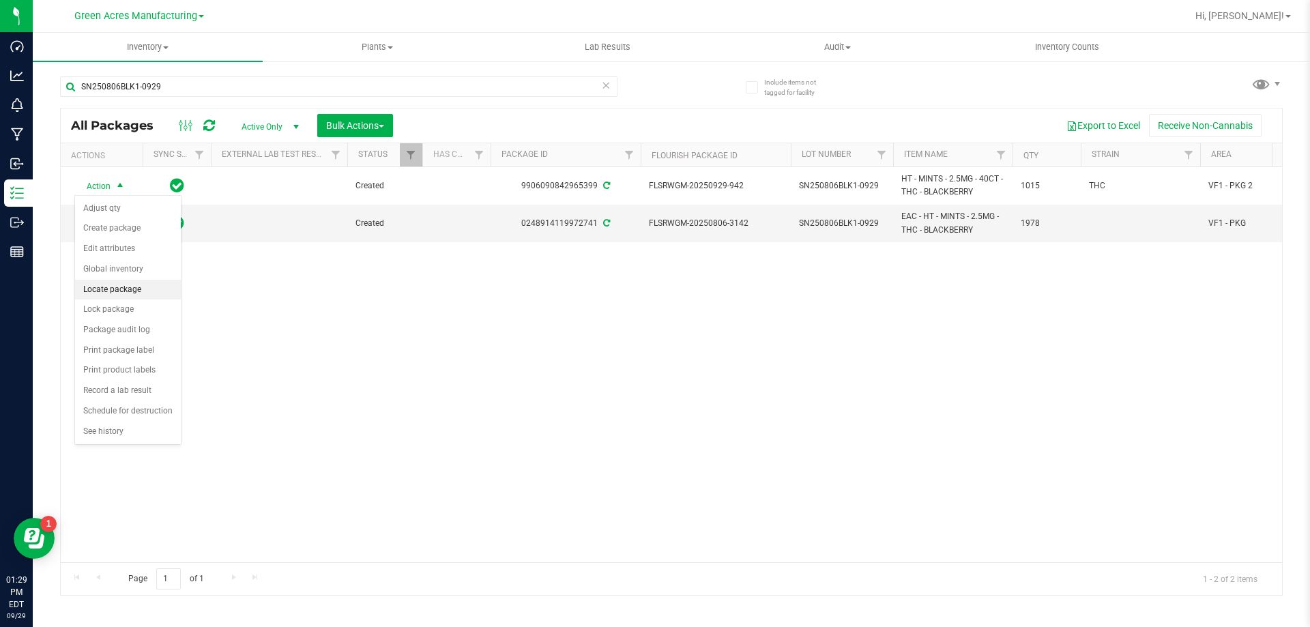
click at [117, 293] on li "Locate package" at bounding box center [128, 290] width 106 height 20
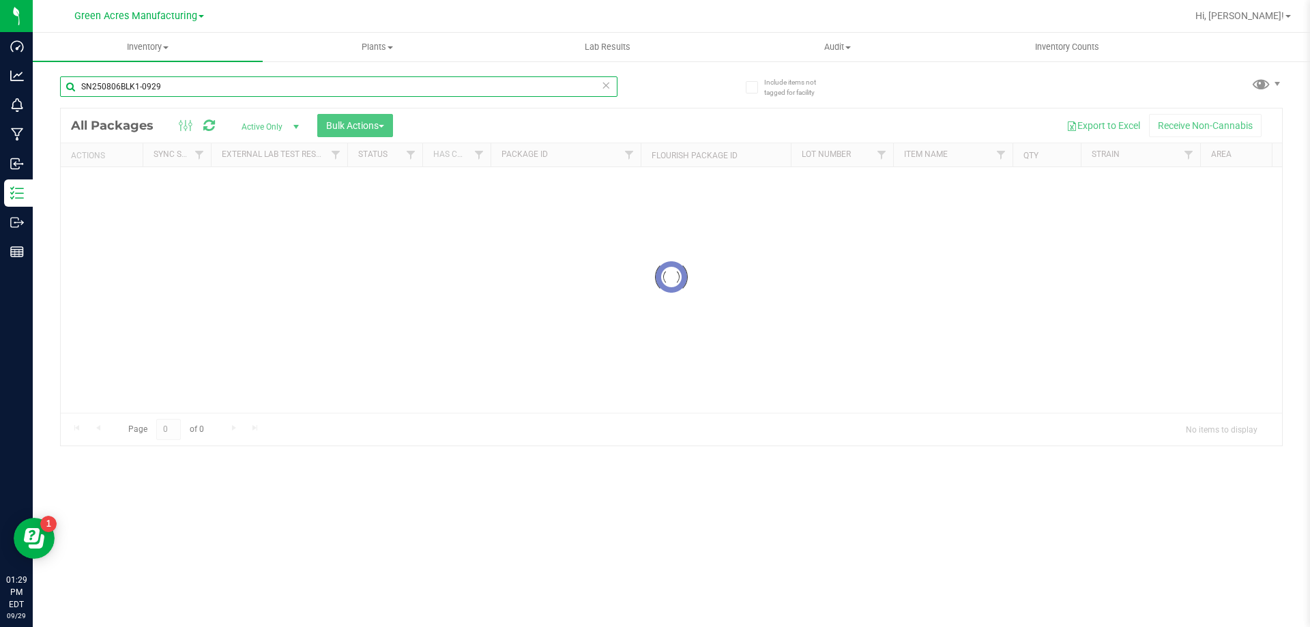
click at [126, 87] on input "SN250806BLK1-0929" at bounding box center [338, 86] width 557 height 20
click at [126, 86] on input "SN250806BLK1-0929" at bounding box center [338, 86] width 557 height 20
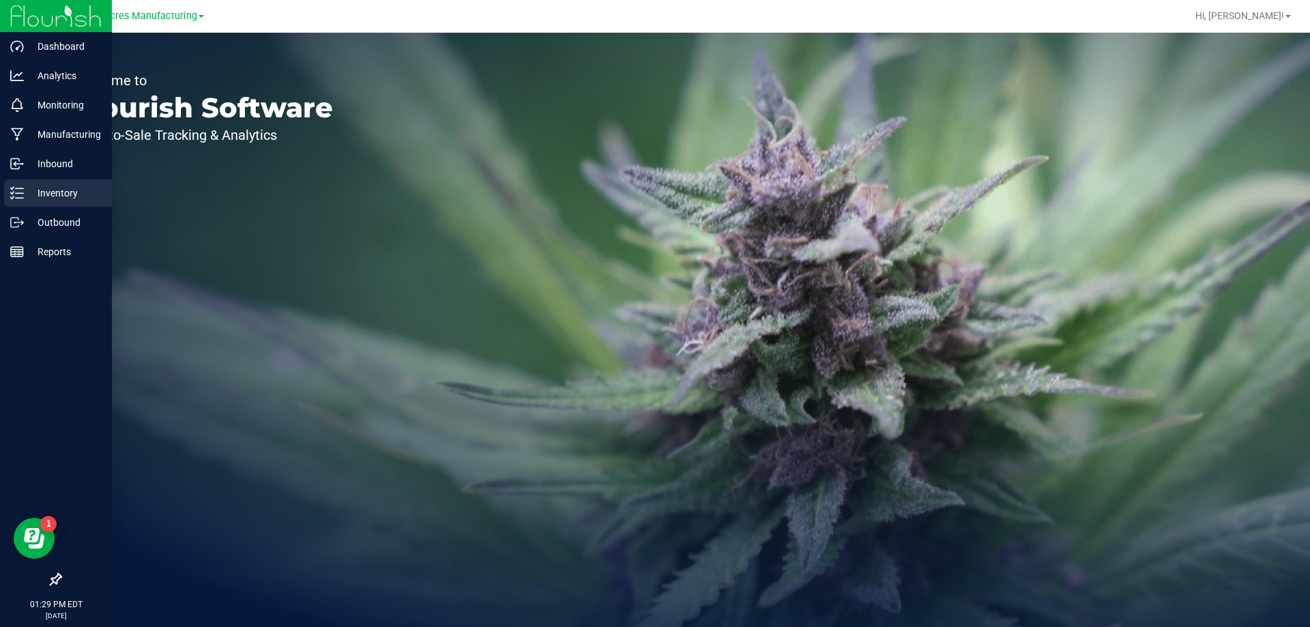
click at [30, 188] on p "Inventory" at bounding box center [65, 193] width 82 height 16
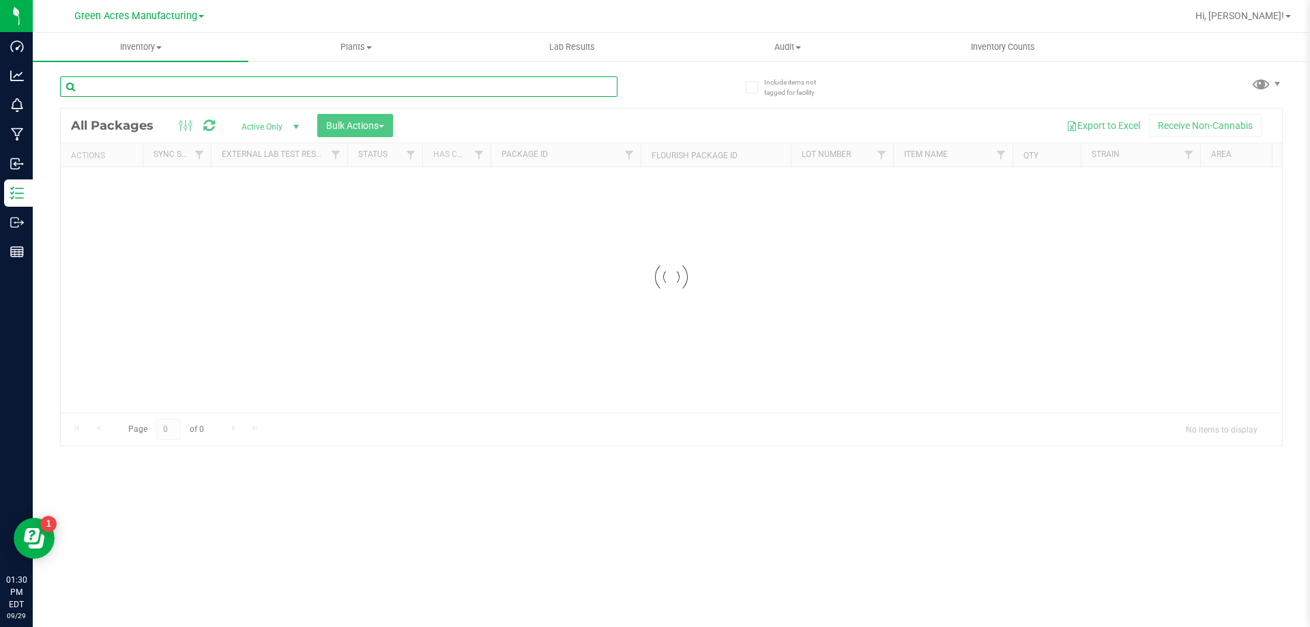
click at [227, 85] on input "text" at bounding box center [338, 86] width 557 height 20
paste input "SN250806BLK1-0929"
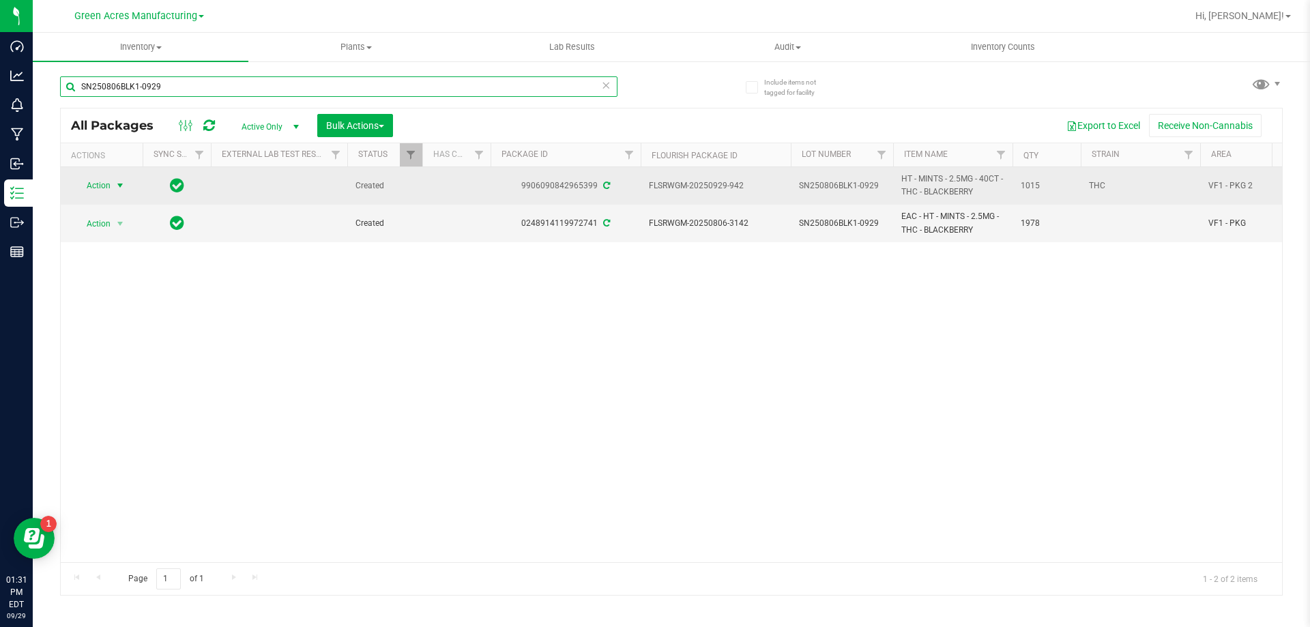
type input "SN250806BLK1-0929"
click at [119, 182] on span "select" at bounding box center [120, 185] width 11 height 11
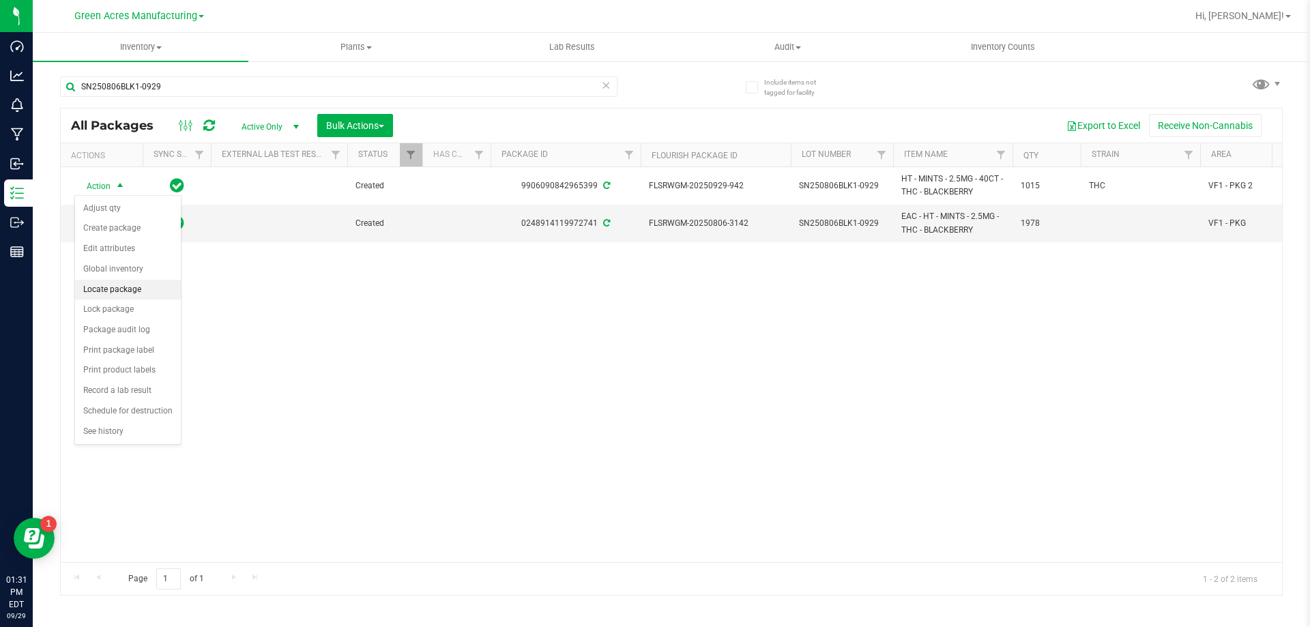
click at [126, 289] on li "Locate package" at bounding box center [128, 290] width 106 height 20
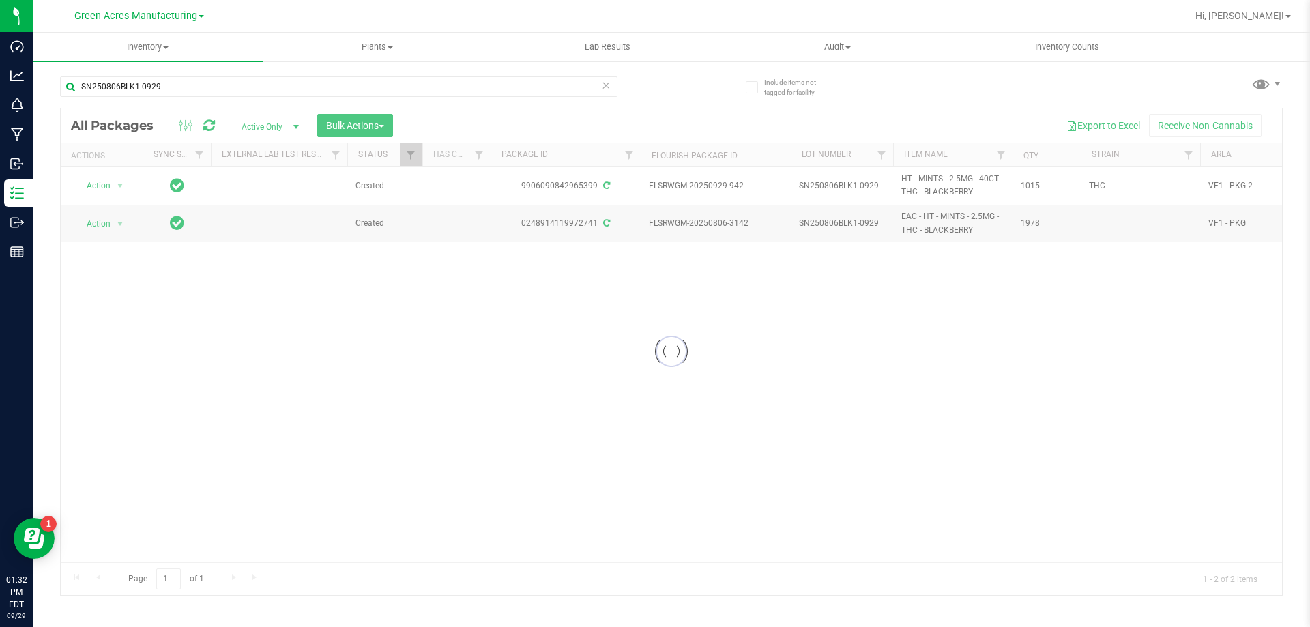
click at [1230, 188] on div at bounding box center [671, 351] width 1221 height 486
drag, startPoint x: 1230, startPoint y: 188, endPoint x: 1238, endPoint y: 187, distance: 8.2
click at [1239, 187] on div at bounding box center [671, 351] width 1221 height 486
click at [119, 182] on div at bounding box center [671, 351] width 1221 height 486
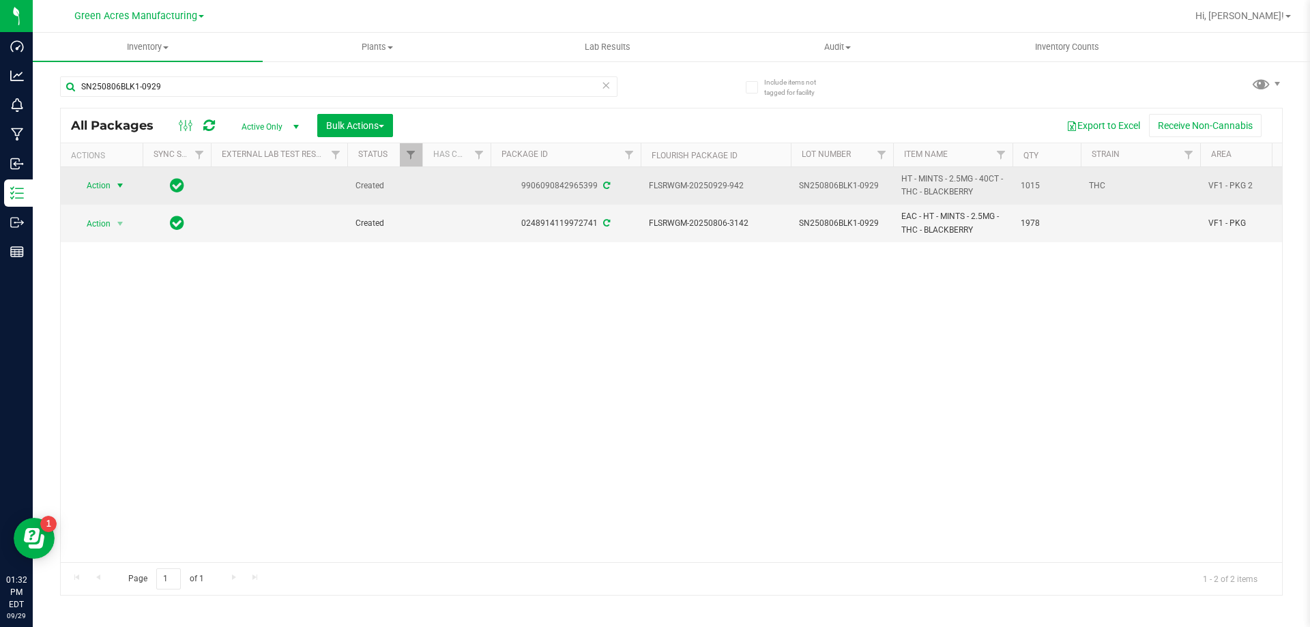
click at [119, 181] on span "select" at bounding box center [120, 185] width 11 height 11
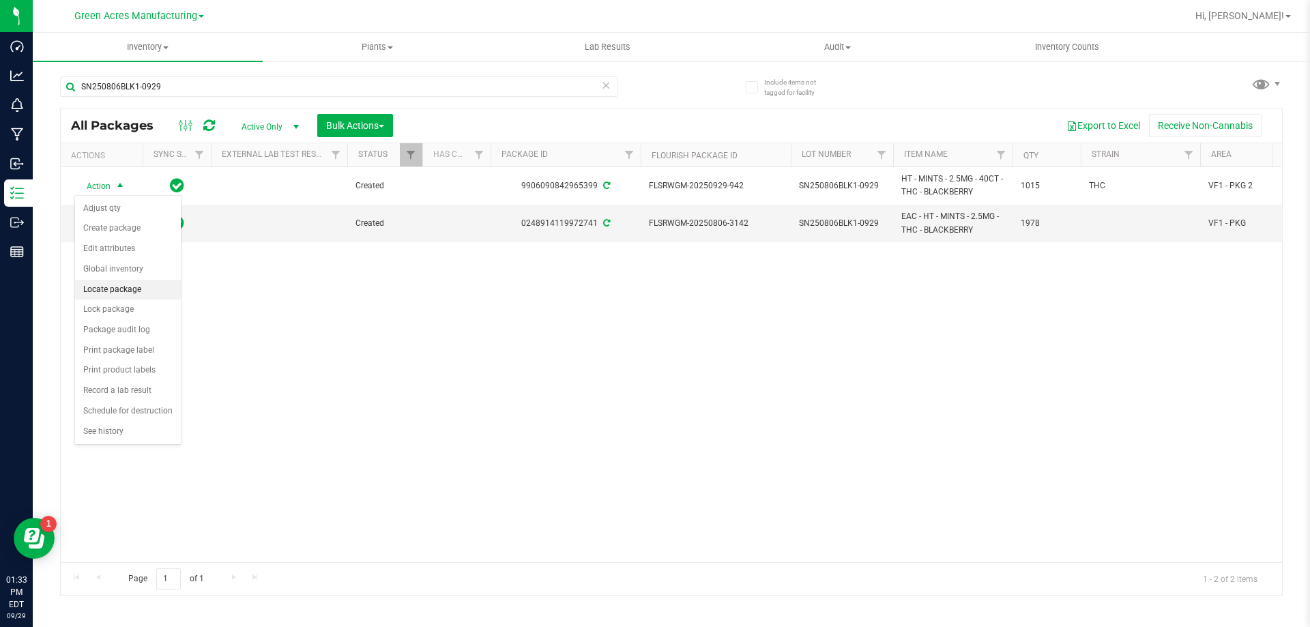
click at [104, 295] on li "Locate package" at bounding box center [128, 290] width 106 height 20
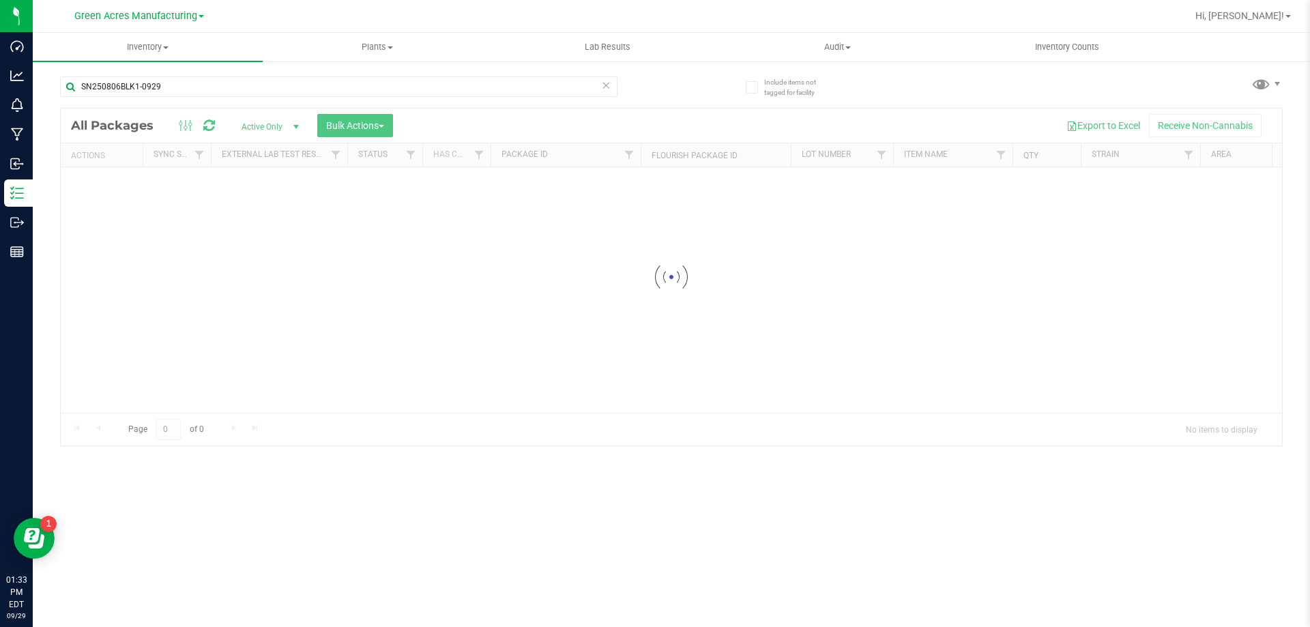
click at [664, 354] on div at bounding box center [671, 276] width 1221 height 337
click at [663, 353] on div at bounding box center [671, 276] width 1221 height 337
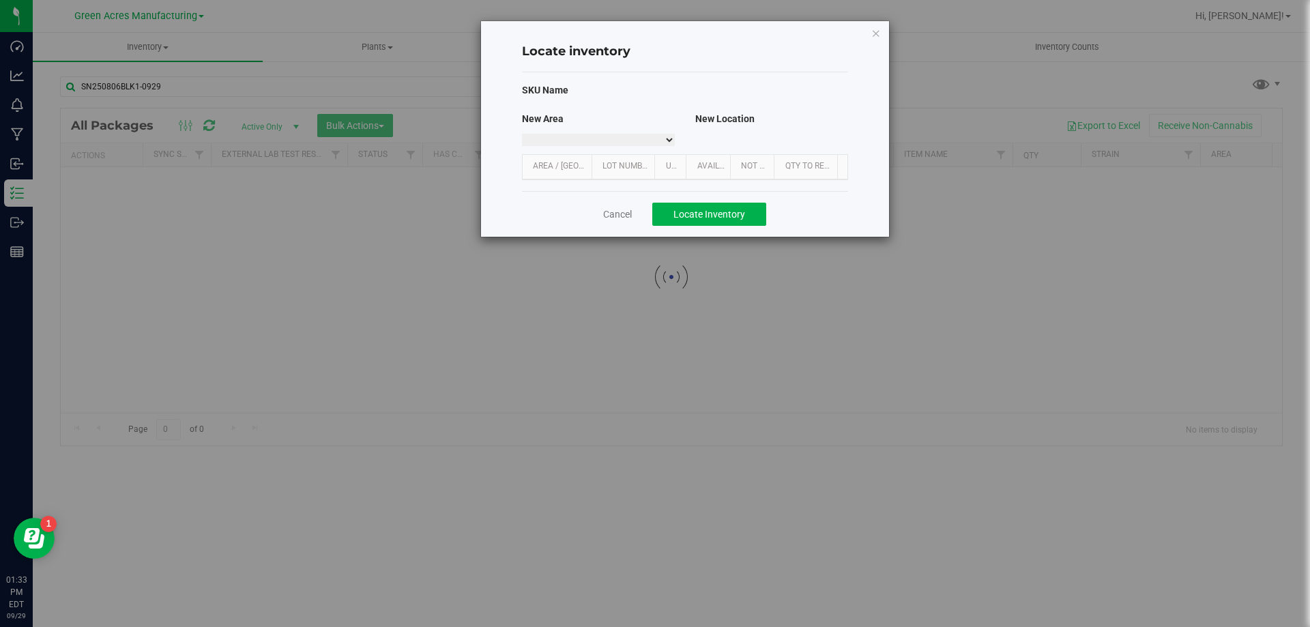
click at [670, 142] on select at bounding box center [598, 140] width 153 height 12
click at [667, 144] on select at bounding box center [598, 140] width 153 height 12
click at [542, 161] on link "Area / Locn" at bounding box center [560, 166] width 54 height 11
click at [670, 136] on select at bounding box center [598, 140] width 153 height 12
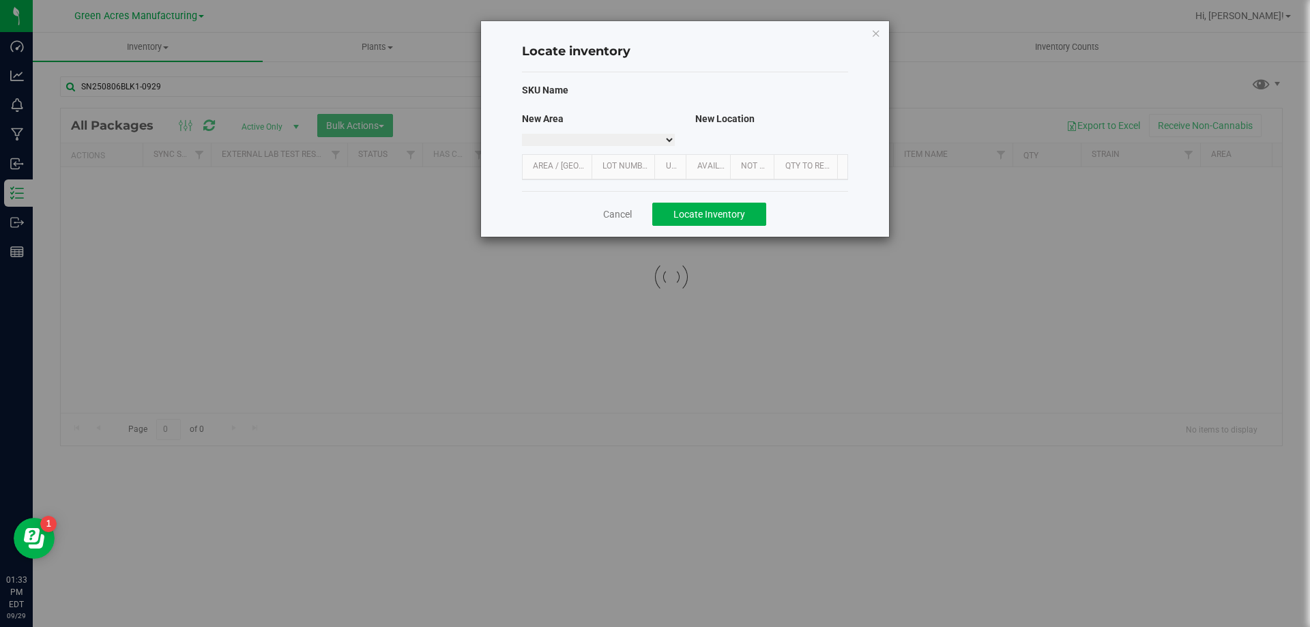
click at [658, 140] on select at bounding box center [598, 140] width 153 height 12
click at [667, 139] on select at bounding box center [598, 140] width 153 height 12
click at [671, 139] on select at bounding box center [598, 140] width 153 height 12
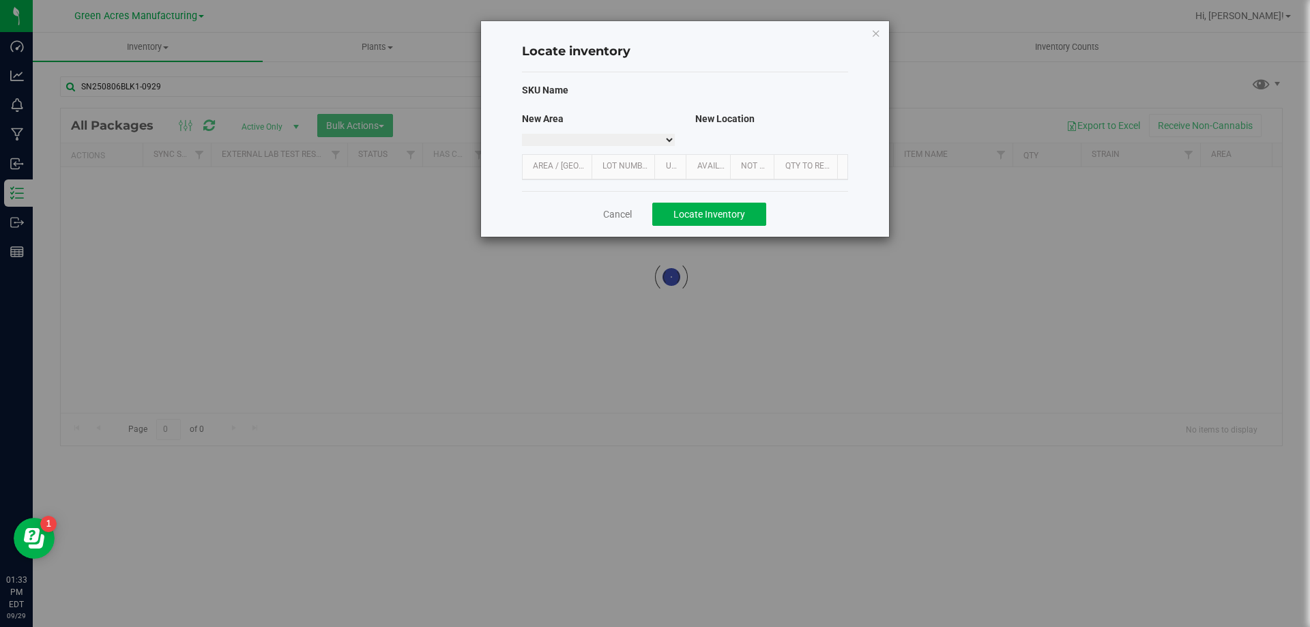
click at [647, 141] on select at bounding box center [598, 140] width 153 height 12
click at [557, 164] on link "Area / Locn" at bounding box center [560, 166] width 54 height 11
click at [665, 136] on select at bounding box center [598, 140] width 153 height 12
click at [663, 137] on select at bounding box center [598, 140] width 153 height 12
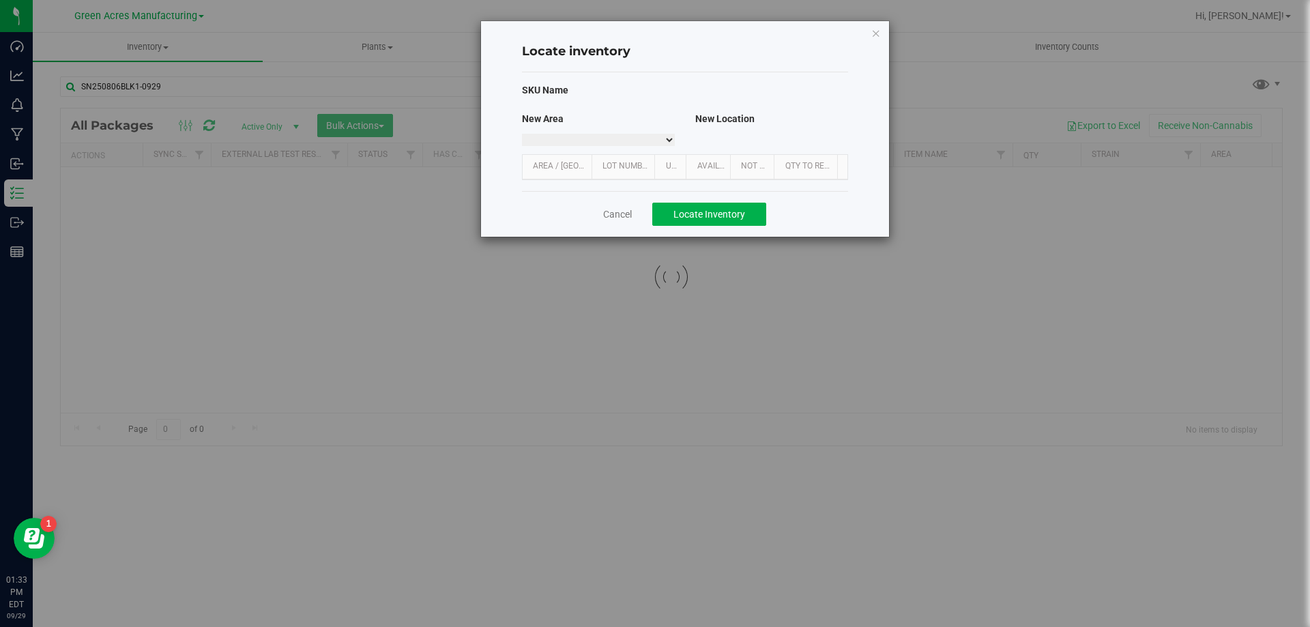
click at [663, 137] on select at bounding box center [598, 140] width 153 height 12
click at [662, 140] on select at bounding box center [598, 140] width 153 height 12
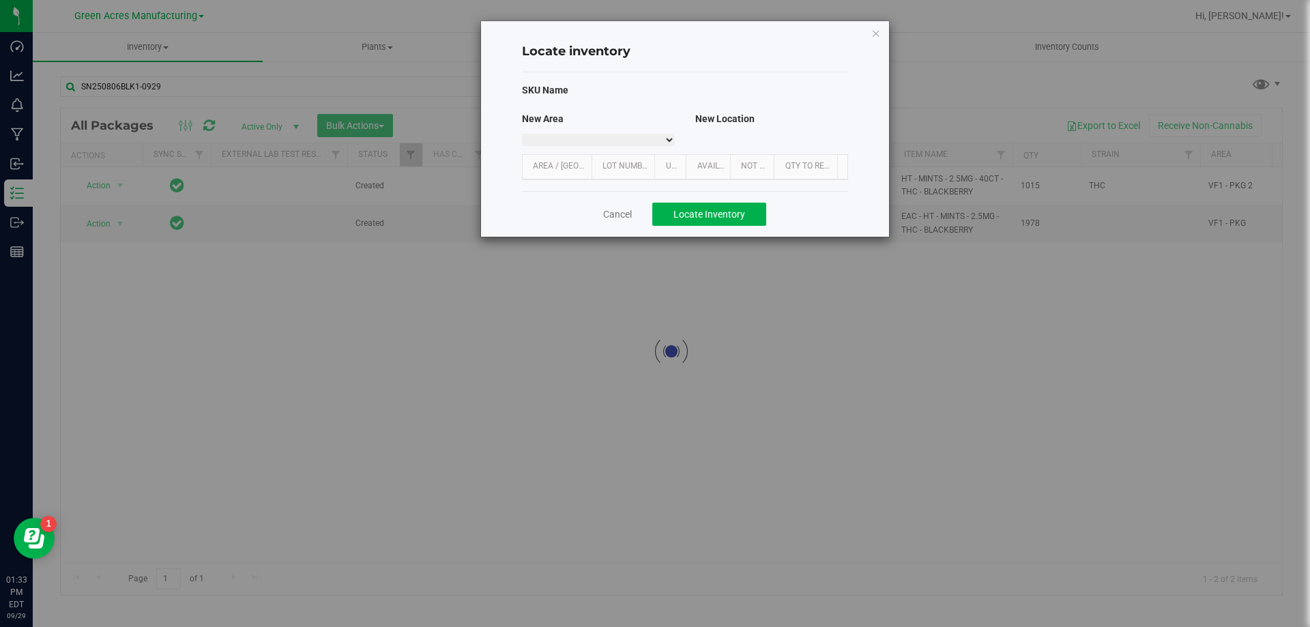
click at [662, 140] on select at bounding box center [598, 140] width 153 height 12
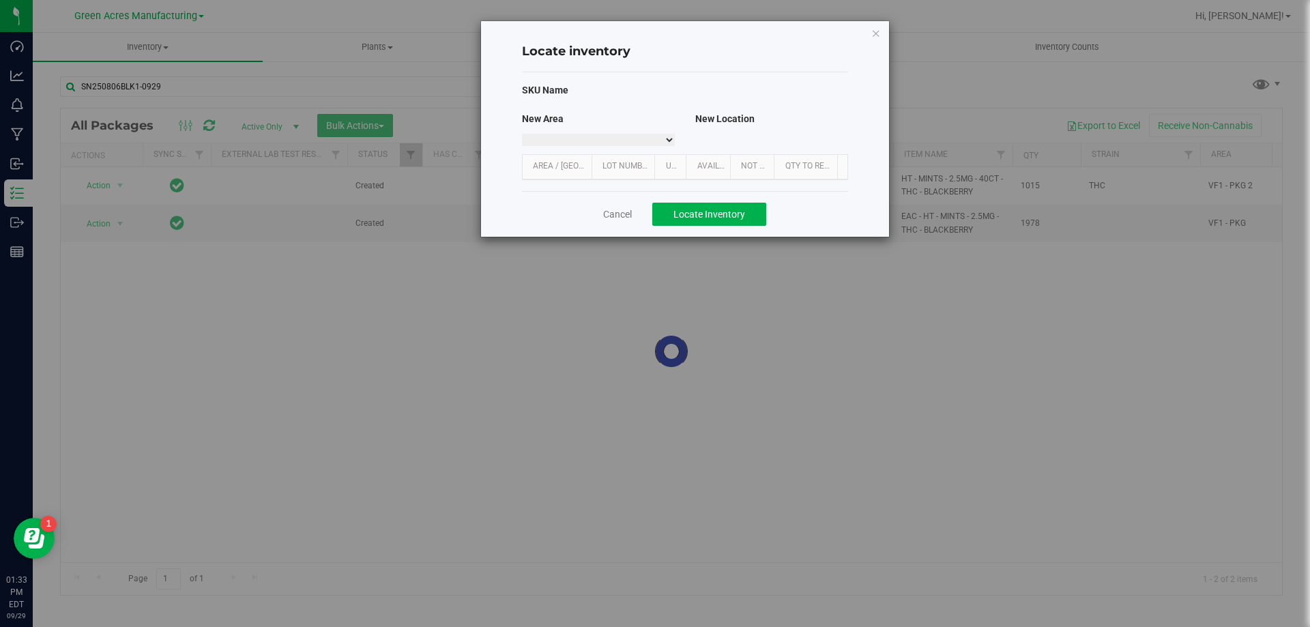
click at [662, 140] on select at bounding box center [598, 140] width 153 height 12
click at [667, 146] on select at bounding box center [598, 140] width 153 height 12
click at [573, 164] on link "Area / Locn" at bounding box center [560, 166] width 54 height 11
click at [572, 164] on link "Area / Locn" at bounding box center [560, 166] width 54 height 11
click at [585, 136] on select at bounding box center [598, 140] width 153 height 12
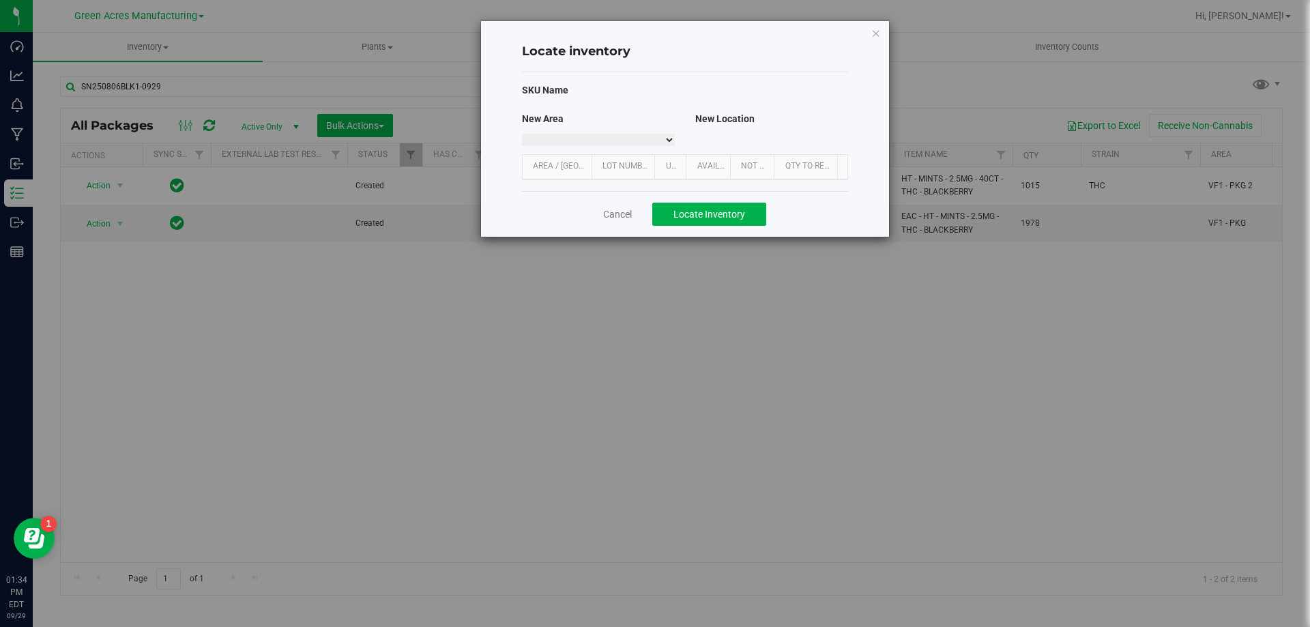
click at [668, 141] on select at bounding box center [598, 140] width 153 height 12
click at [667, 141] on select at bounding box center [598, 140] width 153 height 12
click at [720, 213] on span "Locate Inventory" at bounding box center [709, 214] width 72 height 11
click at [637, 141] on select at bounding box center [598, 140] width 153 height 12
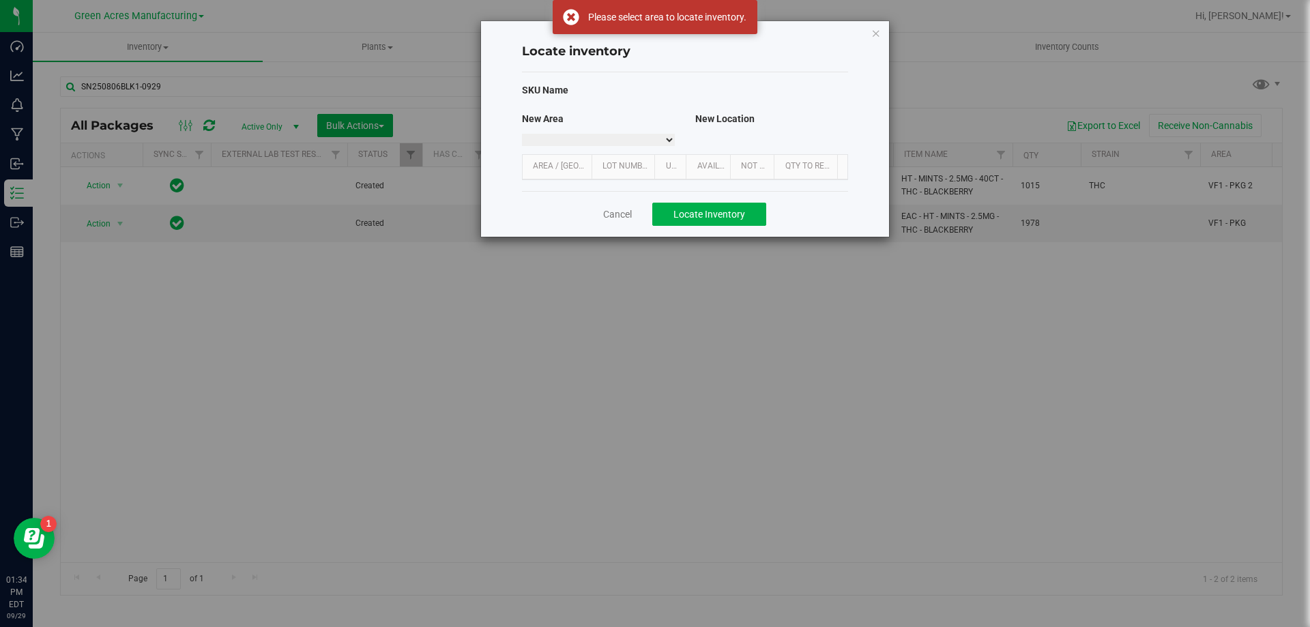
click at [637, 141] on select at bounding box center [598, 140] width 153 height 12
click at [617, 209] on link "Cancel" at bounding box center [617, 214] width 29 height 14
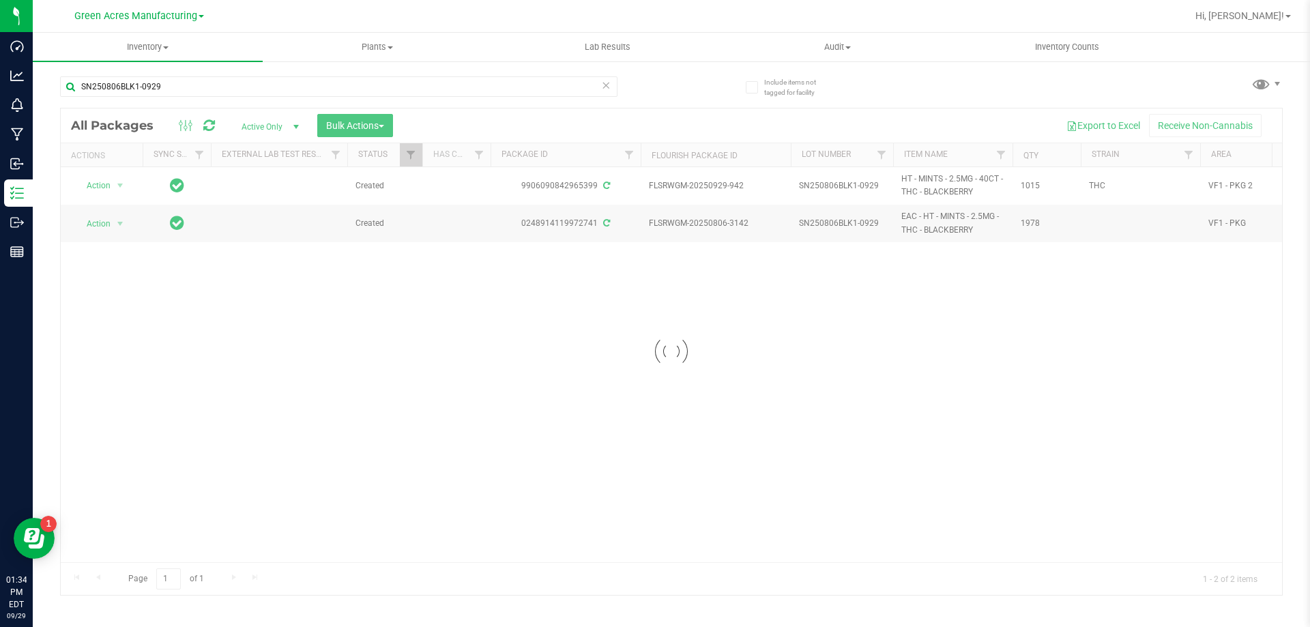
click at [119, 188] on div at bounding box center [671, 351] width 1221 height 486
click at [115, 184] on div at bounding box center [671, 351] width 1221 height 486
click at [115, 185] on div at bounding box center [671, 351] width 1221 height 486
click at [120, 186] on div at bounding box center [671, 351] width 1221 height 486
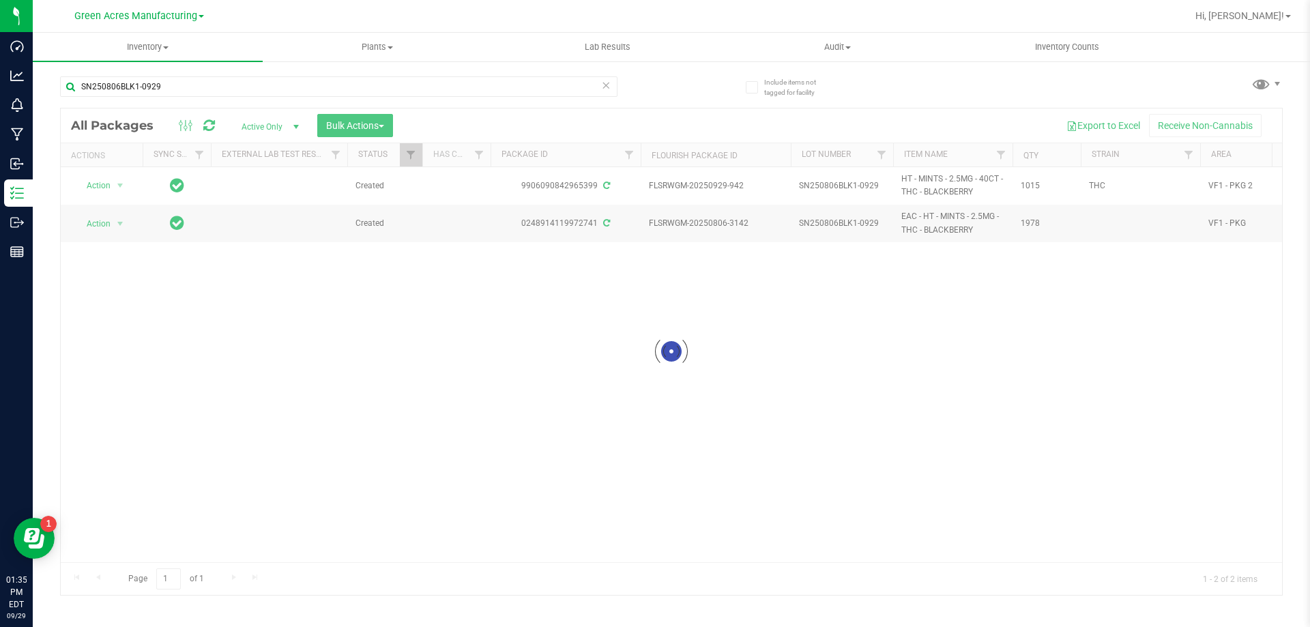
click at [120, 186] on div at bounding box center [671, 351] width 1221 height 486
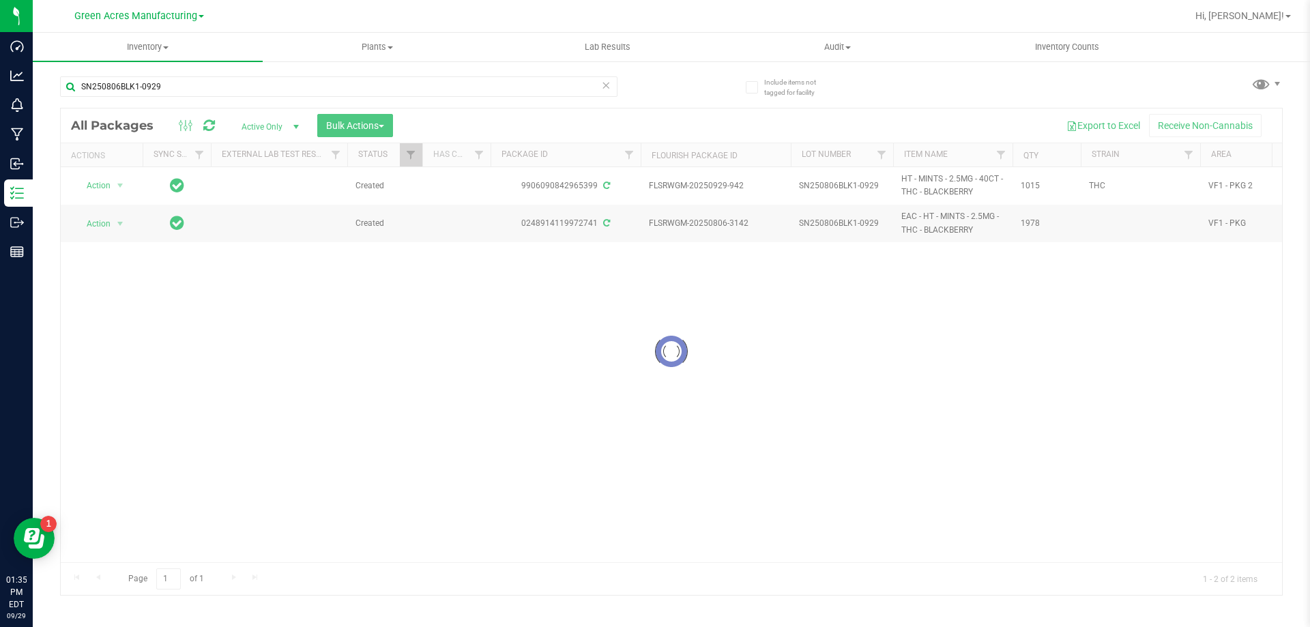
click at [120, 186] on div at bounding box center [671, 351] width 1221 height 486
click at [121, 186] on div at bounding box center [671, 351] width 1221 height 486
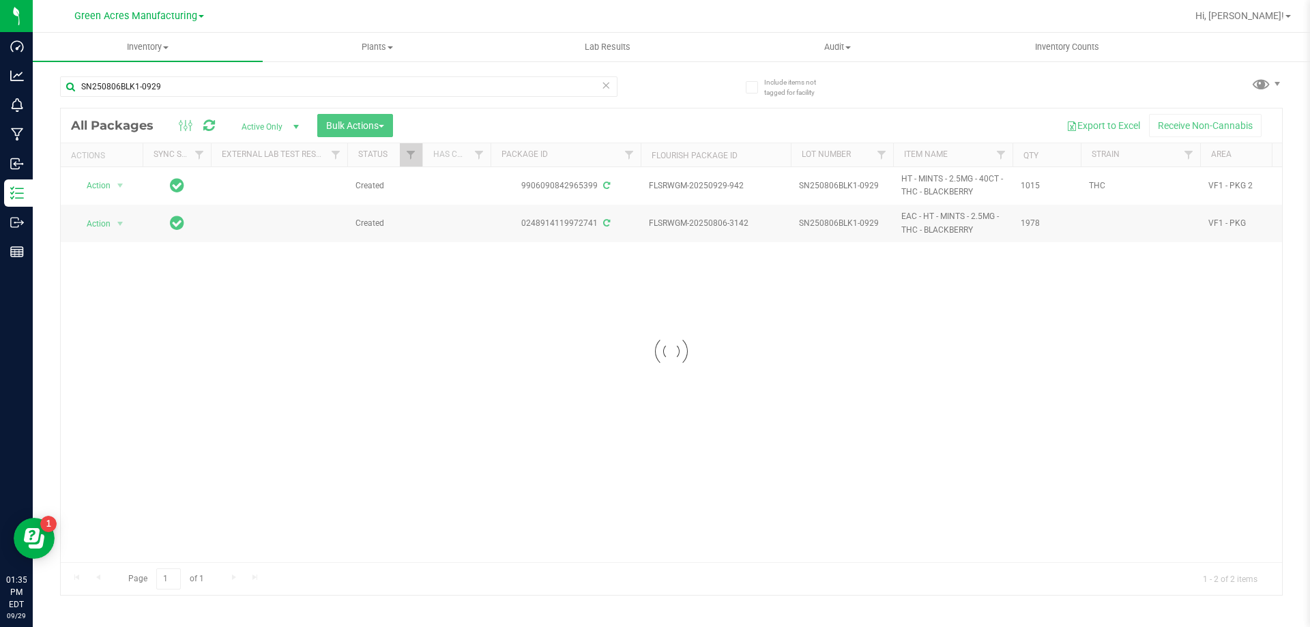
click at [121, 186] on div at bounding box center [671, 351] width 1221 height 486
click at [121, 187] on div at bounding box center [671, 351] width 1221 height 486
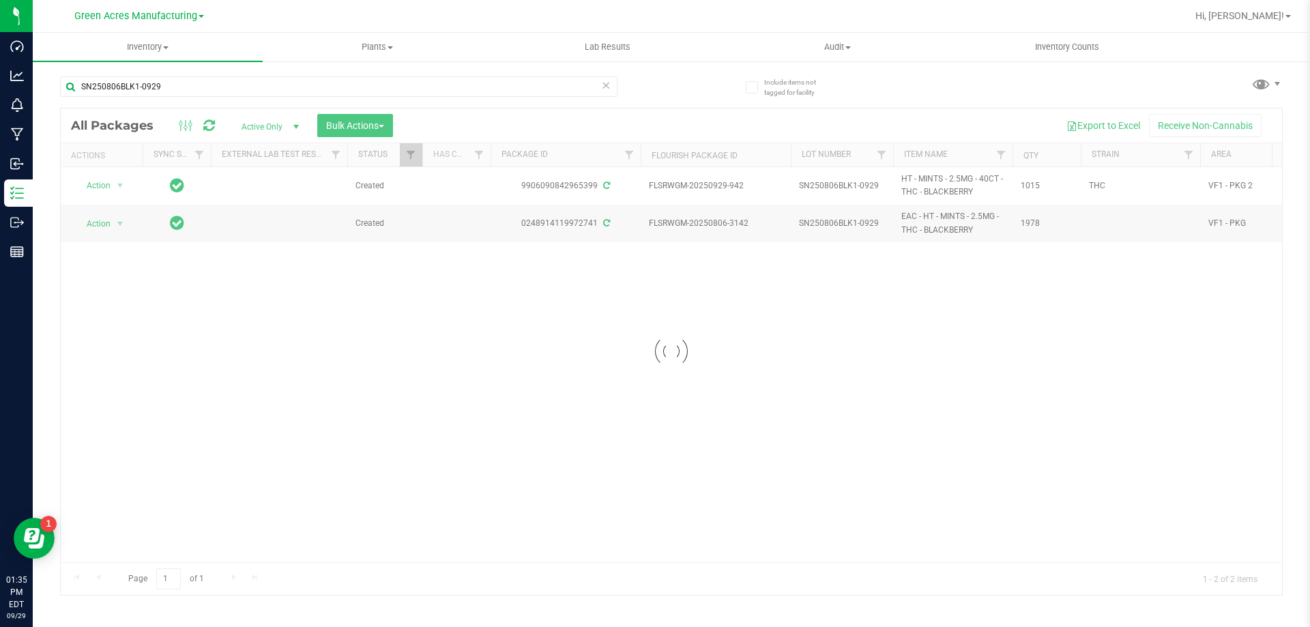
click at [121, 187] on div at bounding box center [671, 351] width 1221 height 486
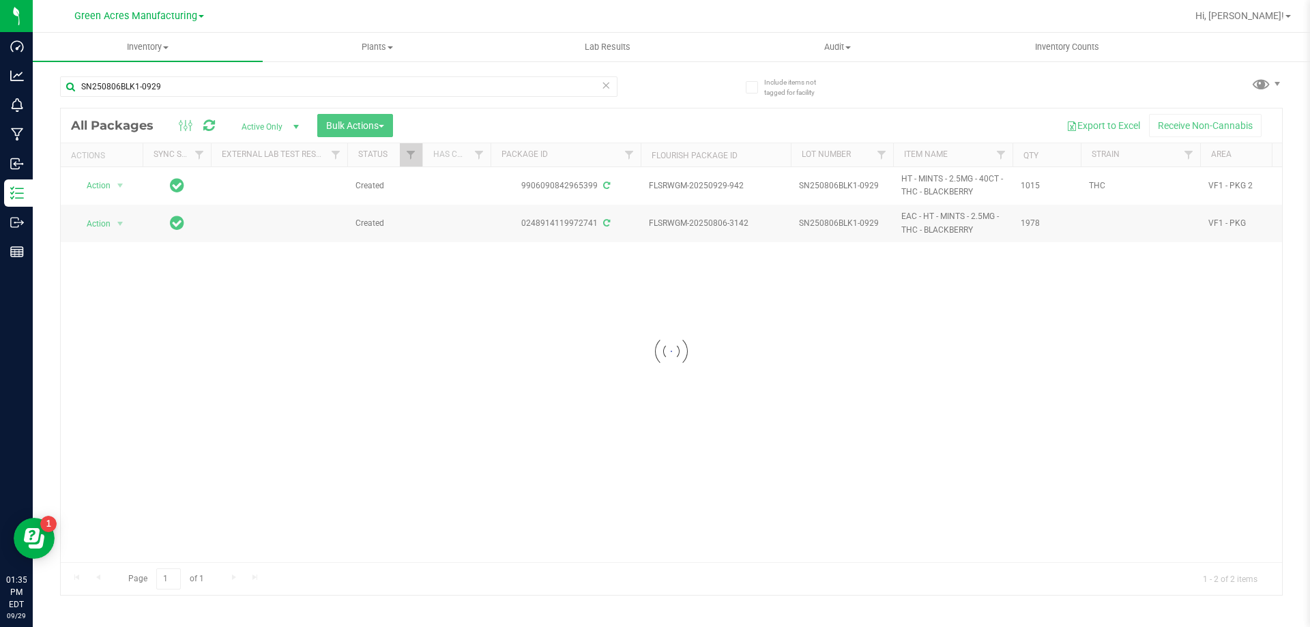
click at [121, 187] on div at bounding box center [671, 351] width 1221 height 486
click at [130, 185] on div at bounding box center [671, 351] width 1221 height 486
click at [121, 180] on div at bounding box center [671, 351] width 1221 height 486
click at [123, 186] on div at bounding box center [671, 351] width 1221 height 486
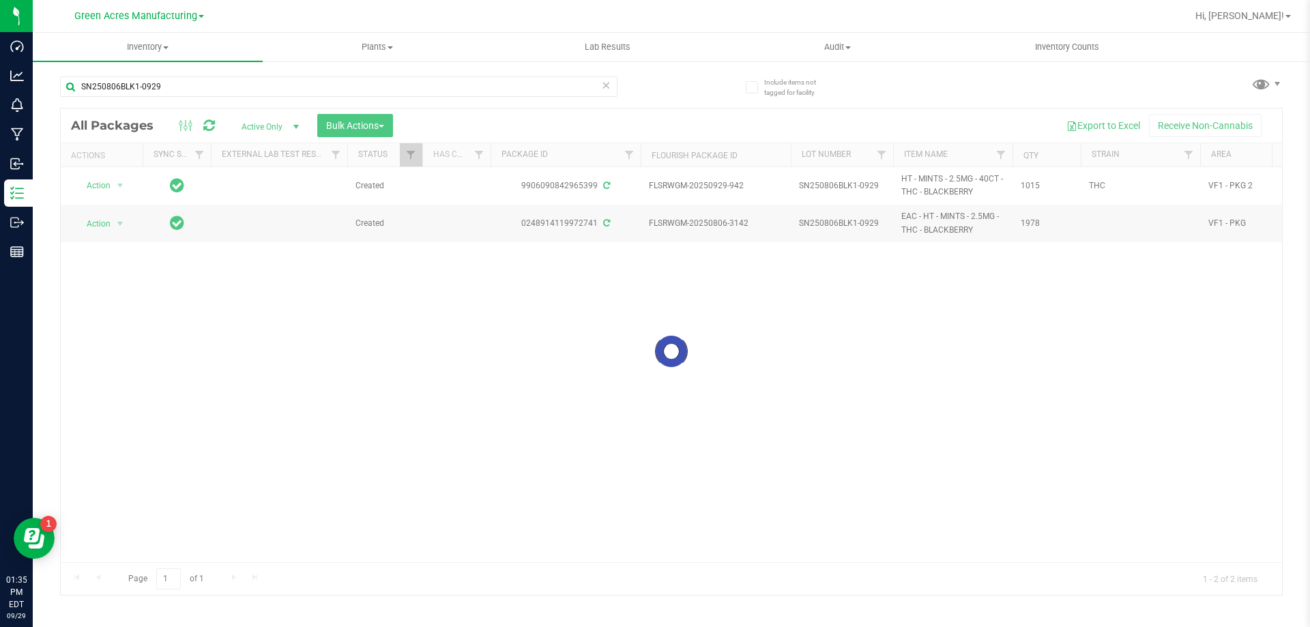
click at [123, 186] on div at bounding box center [671, 351] width 1221 height 486
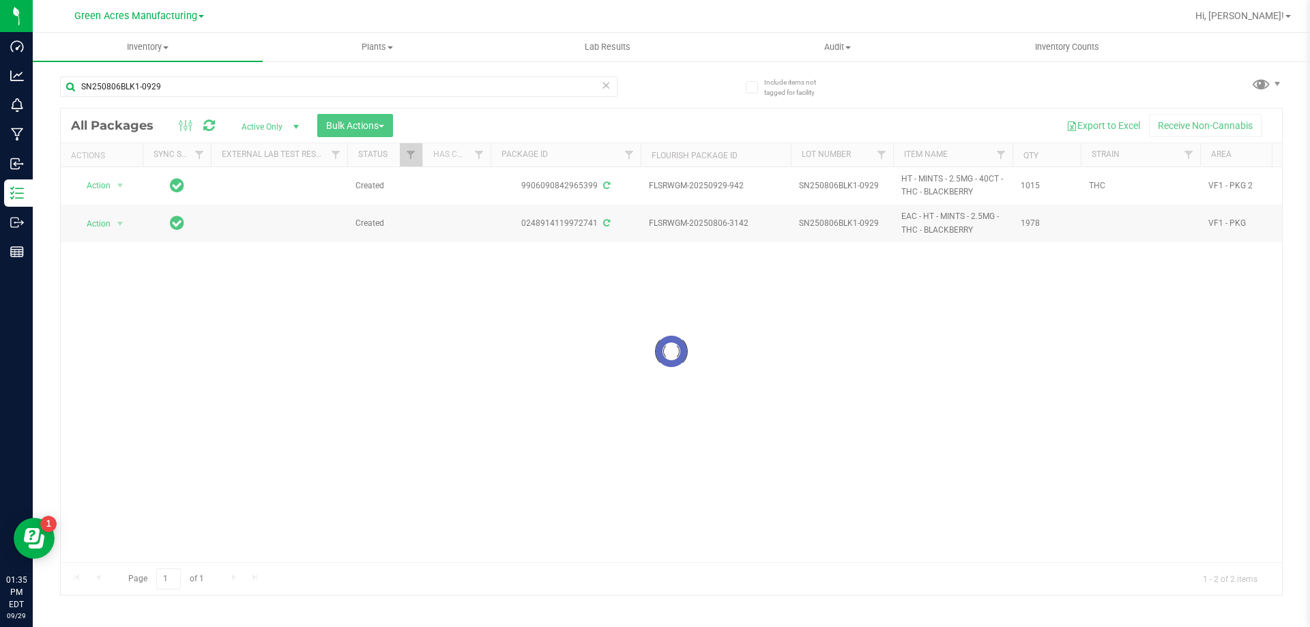
click at [123, 187] on div at bounding box center [671, 351] width 1221 height 486
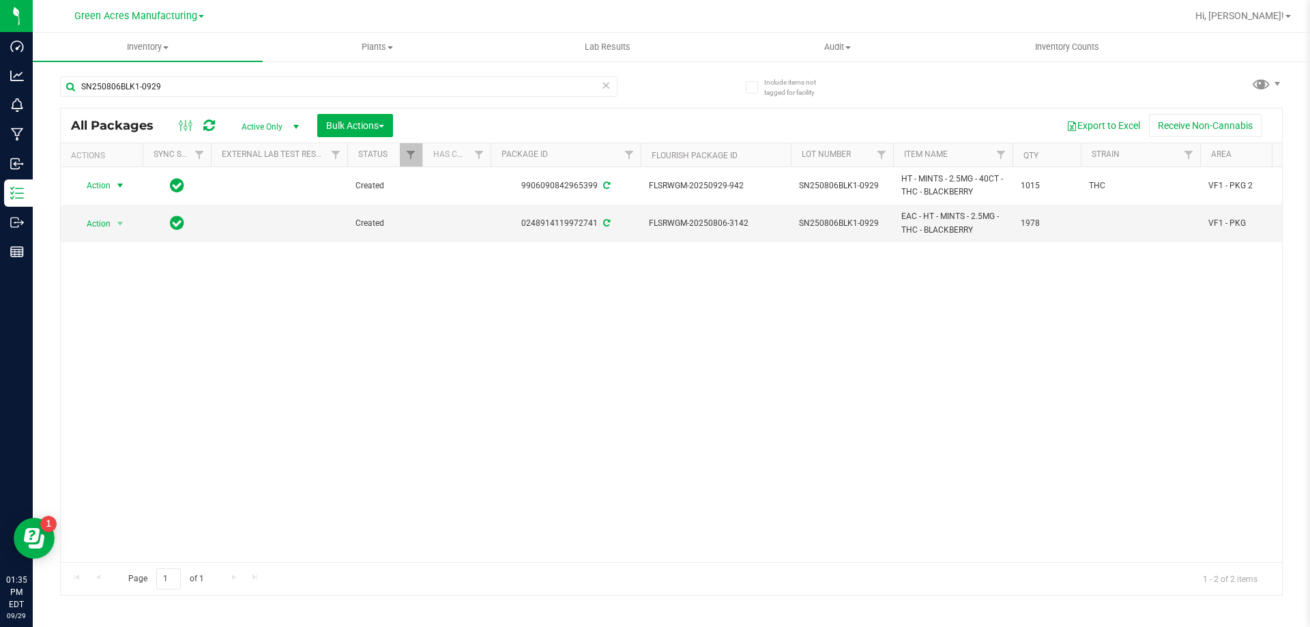
click at [123, 187] on span "select" at bounding box center [120, 185] width 11 height 11
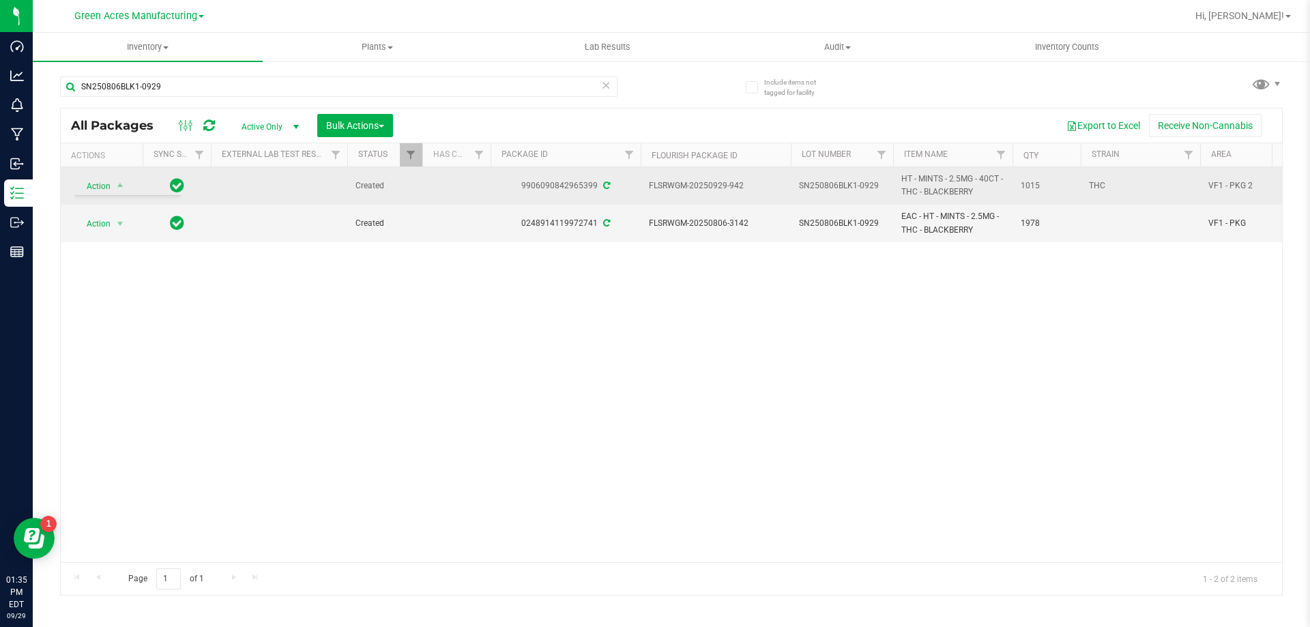
click at [302, 194] on td at bounding box center [279, 186] width 136 height 38
click at [114, 190] on span "select" at bounding box center [120, 185] width 17 height 19
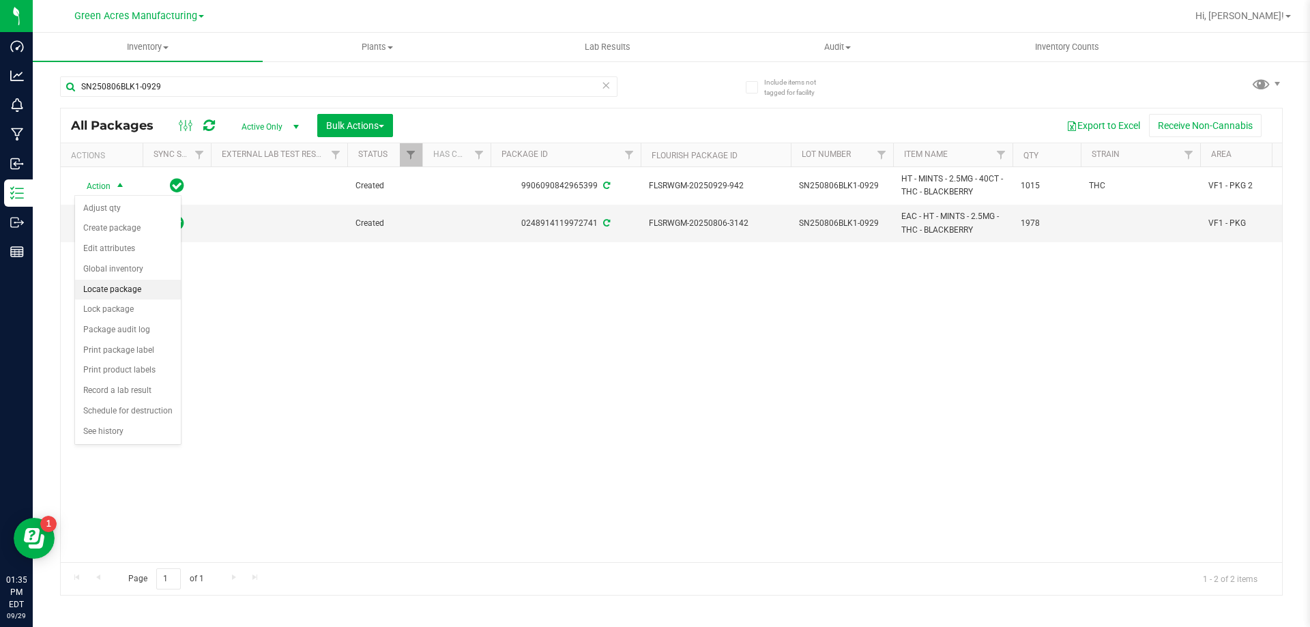
click at [142, 291] on li "Locate package" at bounding box center [128, 290] width 106 height 20
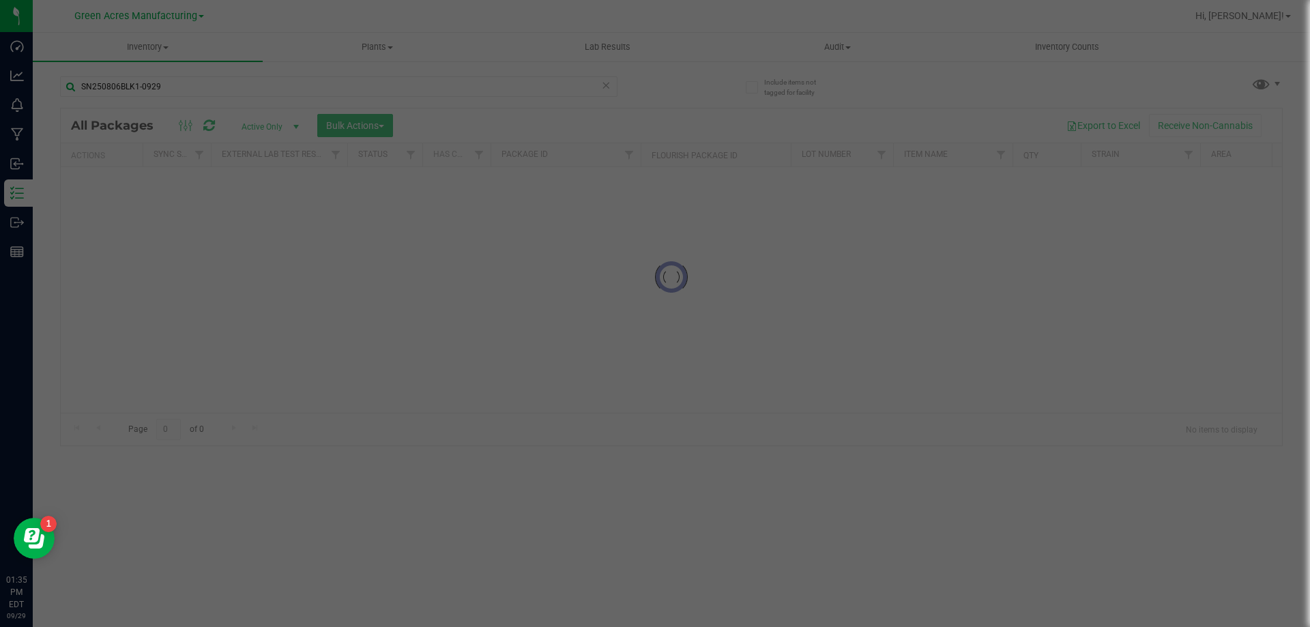
drag, startPoint x: 753, startPoint y: 295, endPoint x: 641, endPoint y: 263, distance: 116.4
click at [641, 263] on div at bounding box center [655, 313] width 1310 height 627
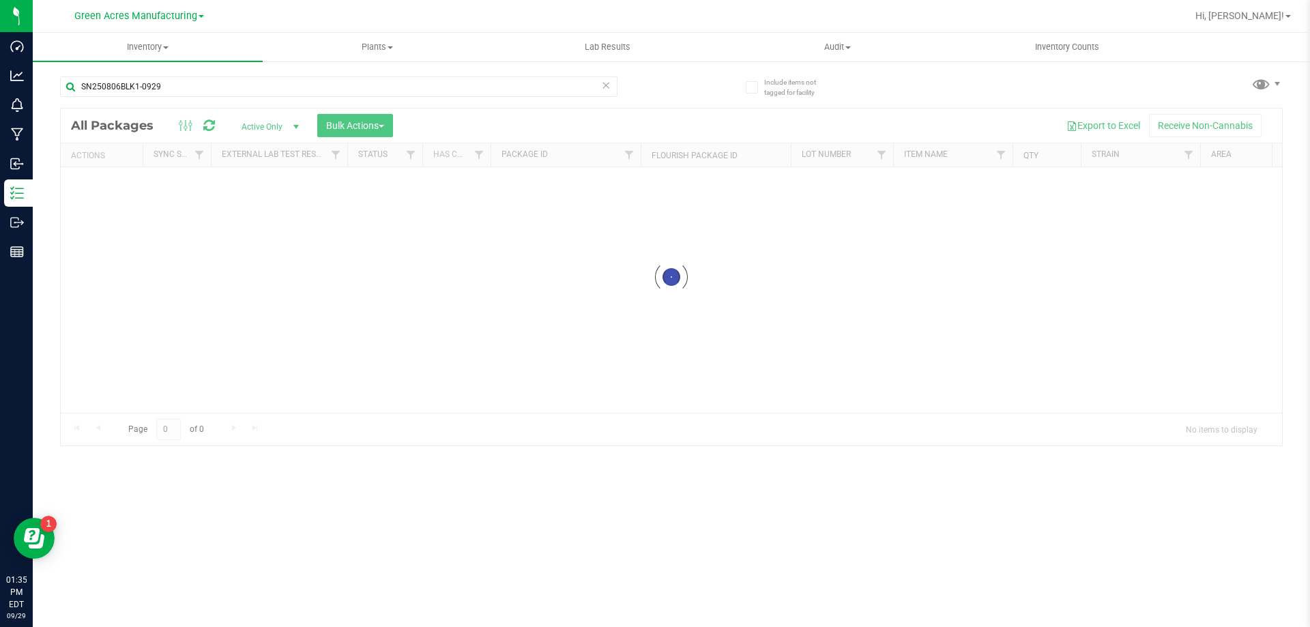
click at [484, 222] on div at bounding box center [671, 276] width 1221 height 337
